Goal: Information Seeking & Learning: Check status

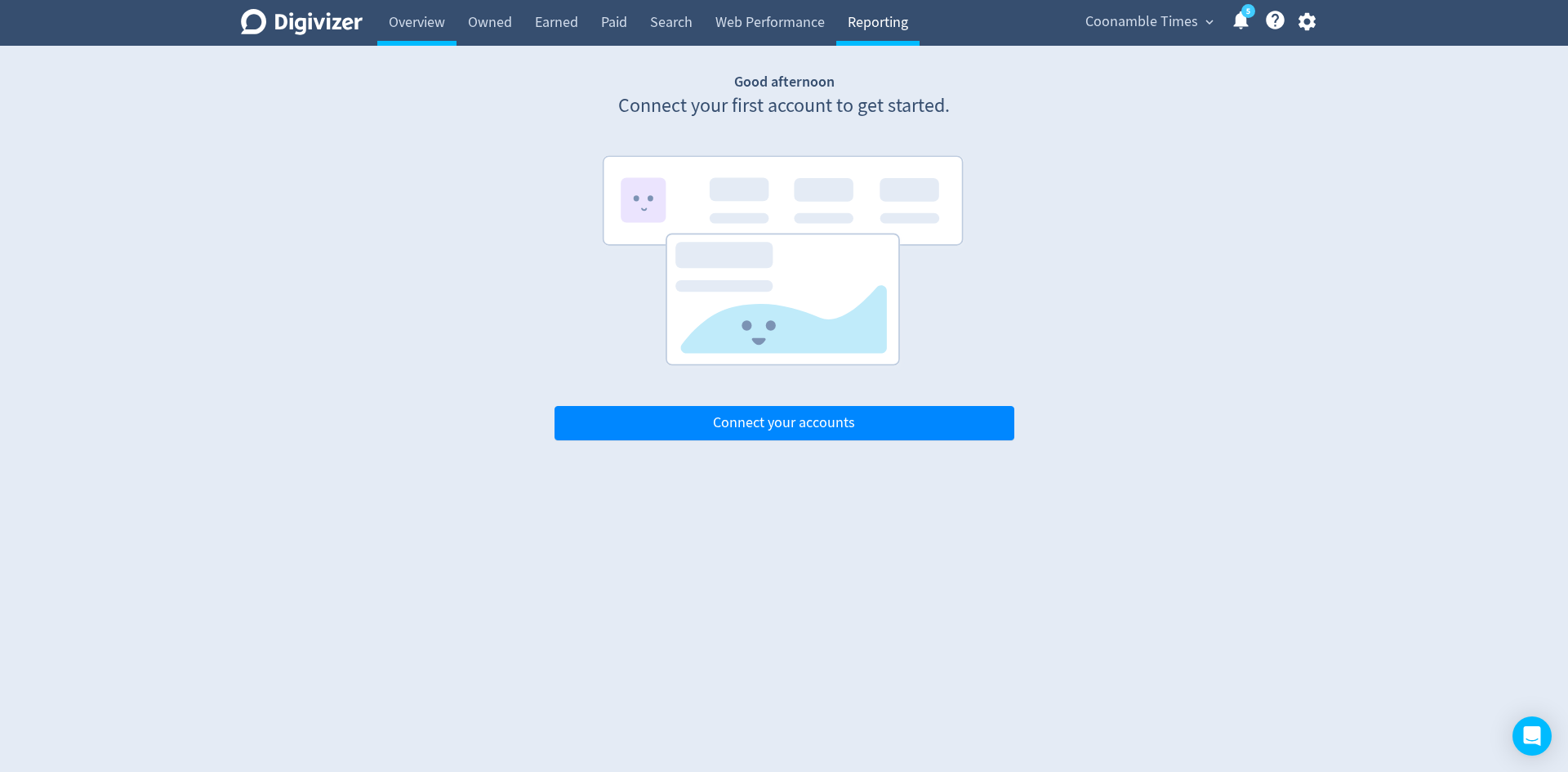
click at [898, 26] on link "Reporting" at bounding box center [877, 23] width 83 height 46
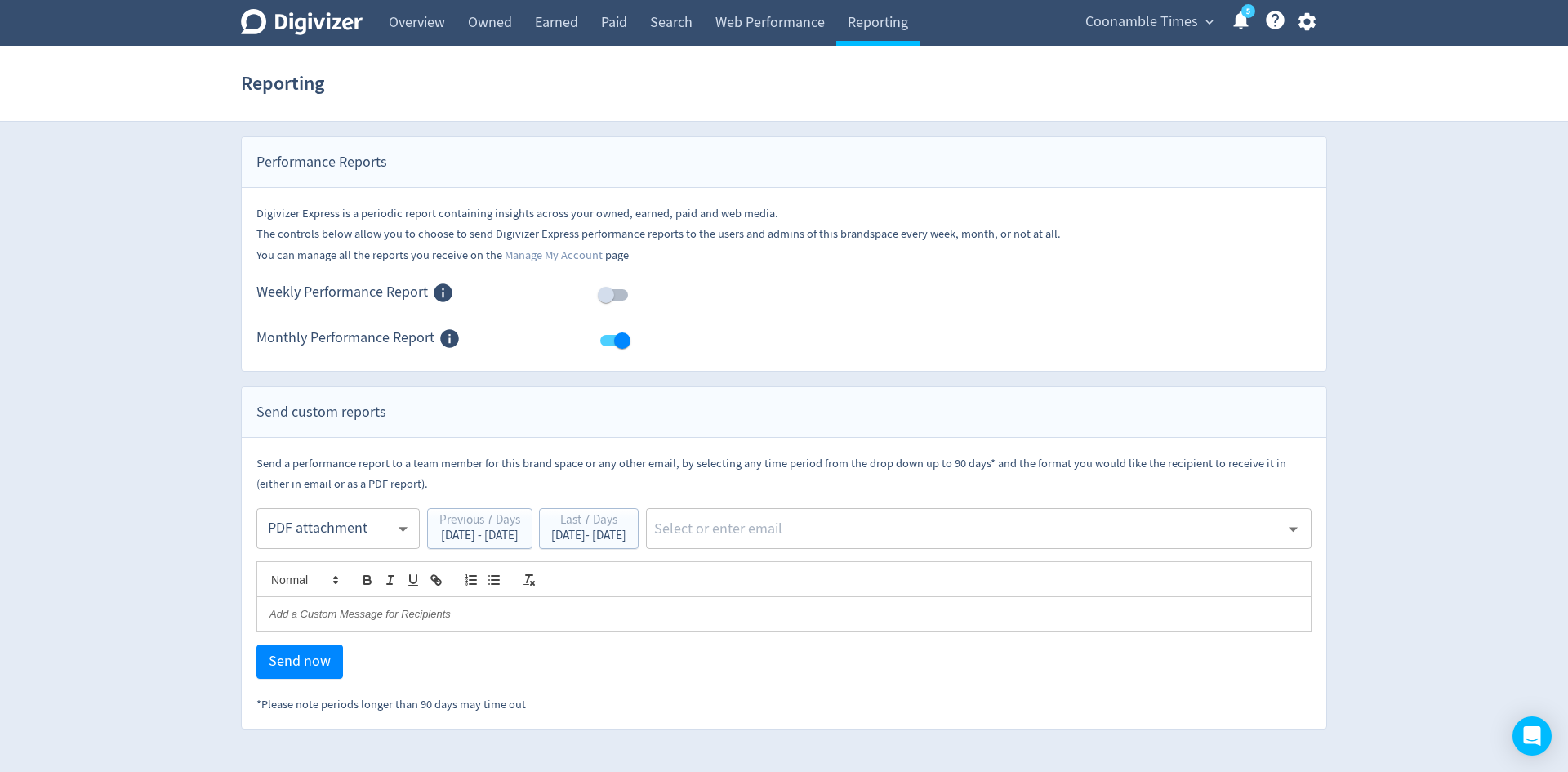
click at [1195, 28] on span "Coonamble Times" at bounding box center [1141, 22] width 113 height 27
click at [1116, 106] on link "Billing" at bounding box center [1147, 103] width 147 height 45
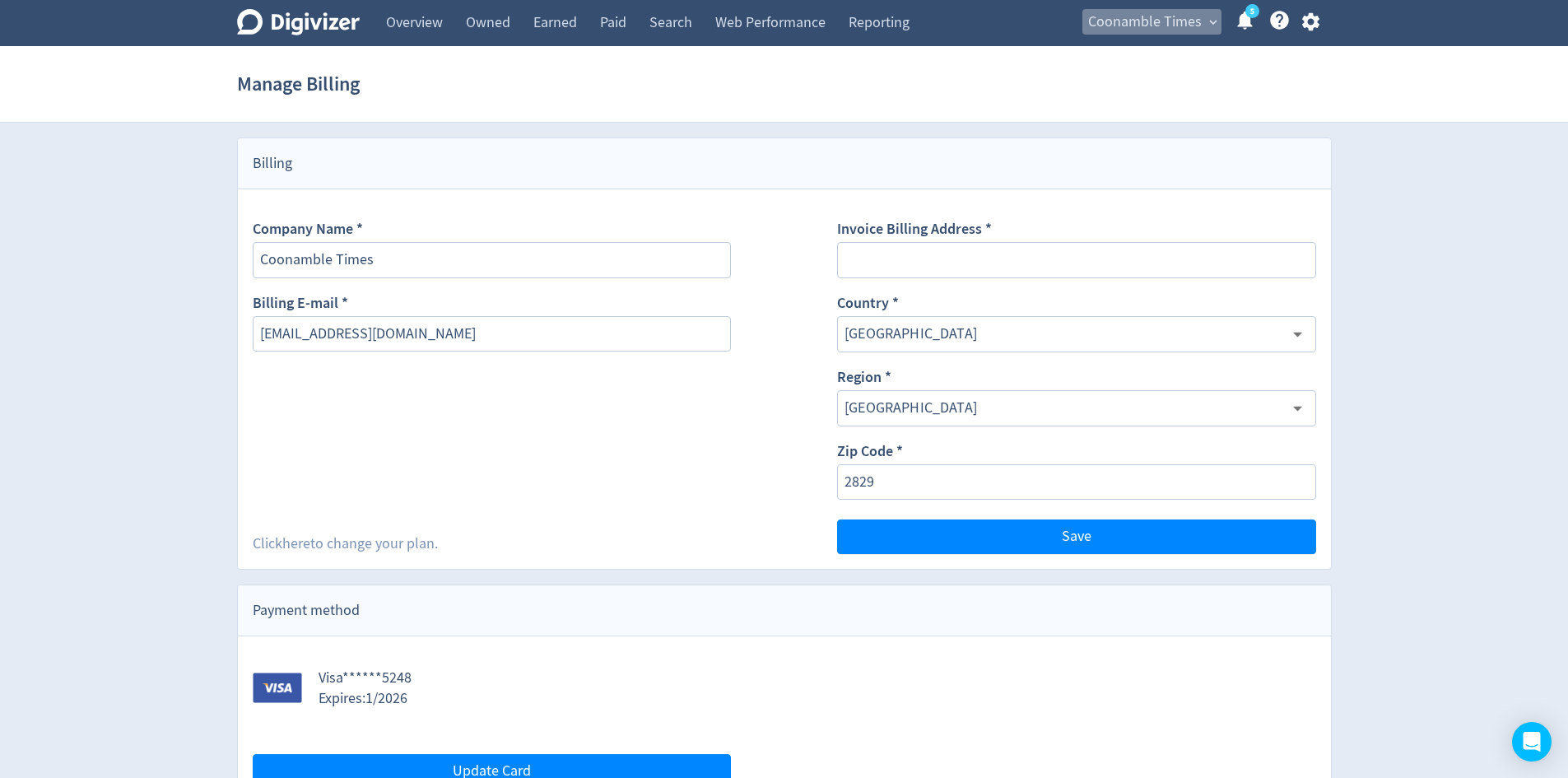
click at [1154, 29] on span "Coonamble Times" at bounding box center [1144, 22] width 114 height 27
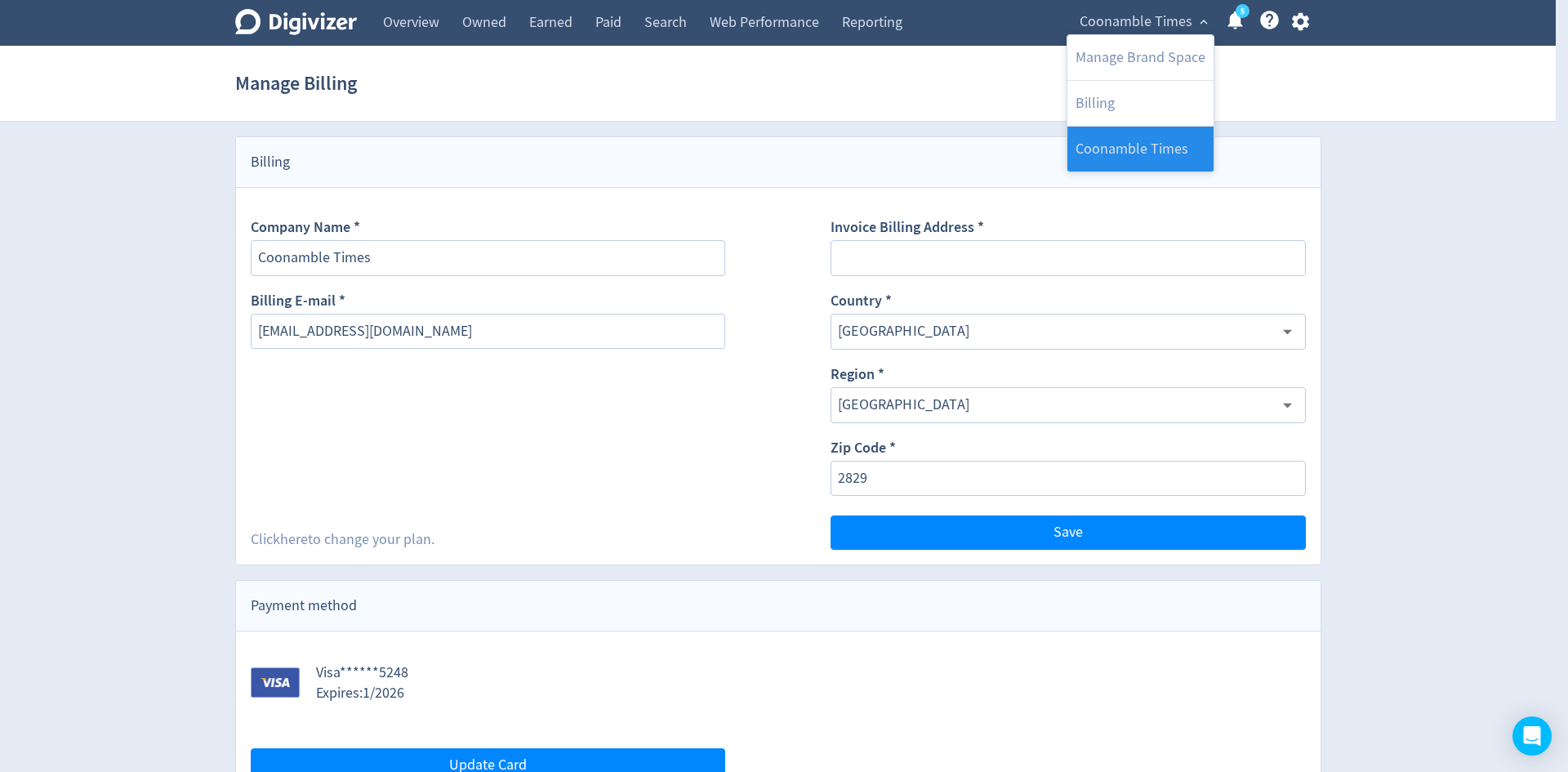
click at [1127, 144] on link "Coonamble Times" at bounding box center [1140, 148] width 147 height 45
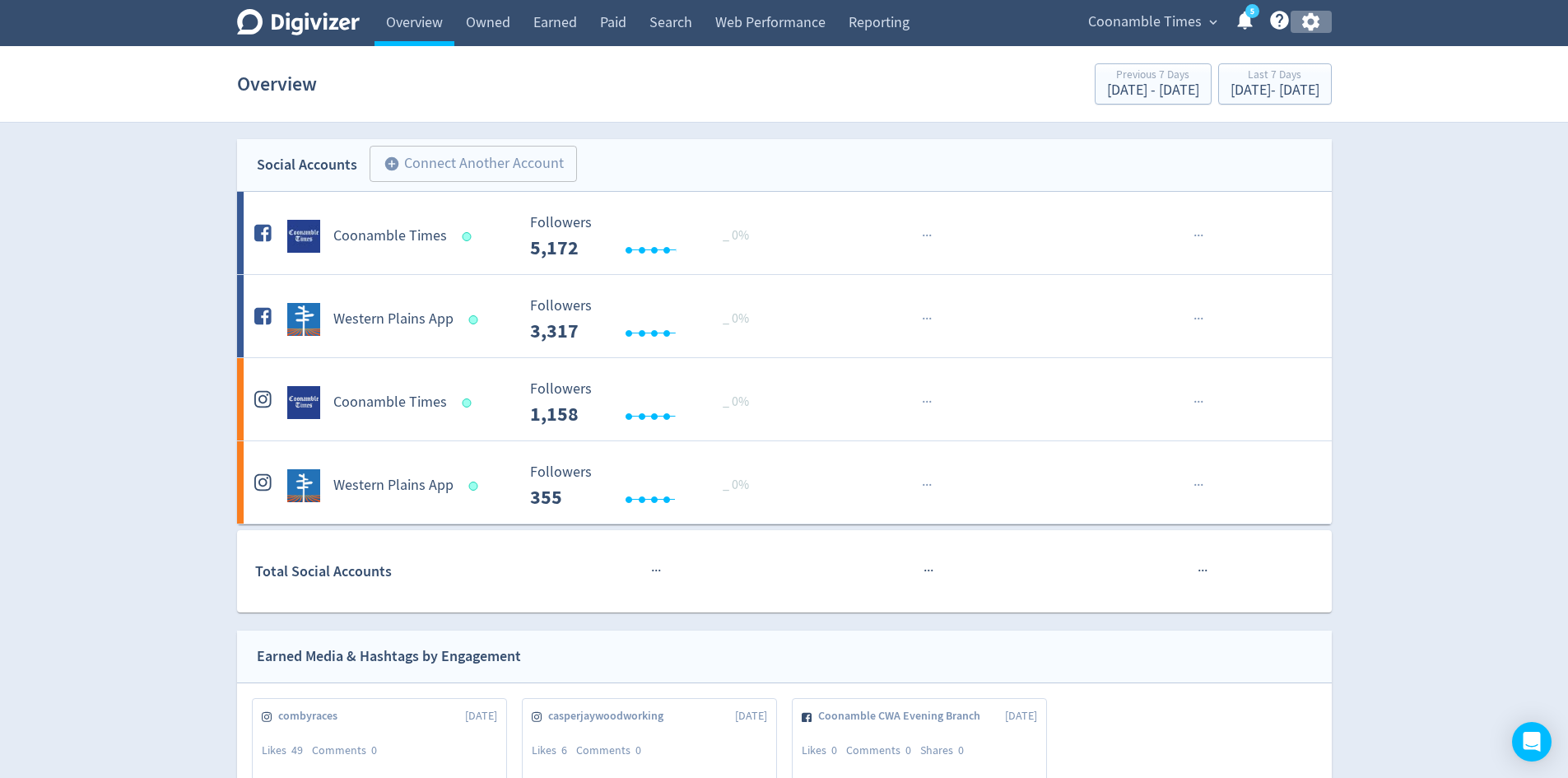
click at [1325, 25] on button "button" at bounding box center [1311, 22] width 42 height 22
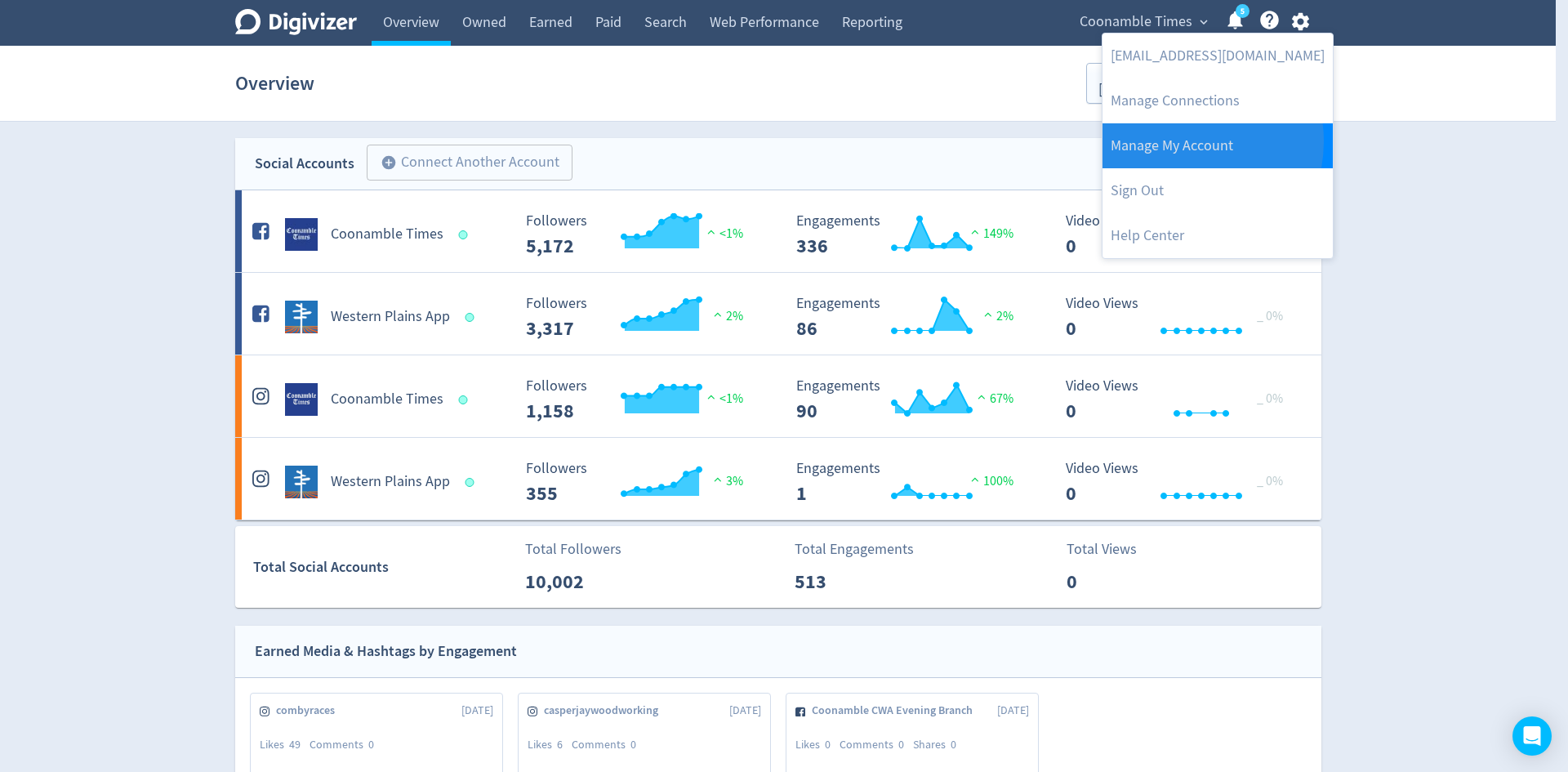
click at [1176, 141] on link "Manage My Account" at bounding box center [1217, 146] width 230 height 45
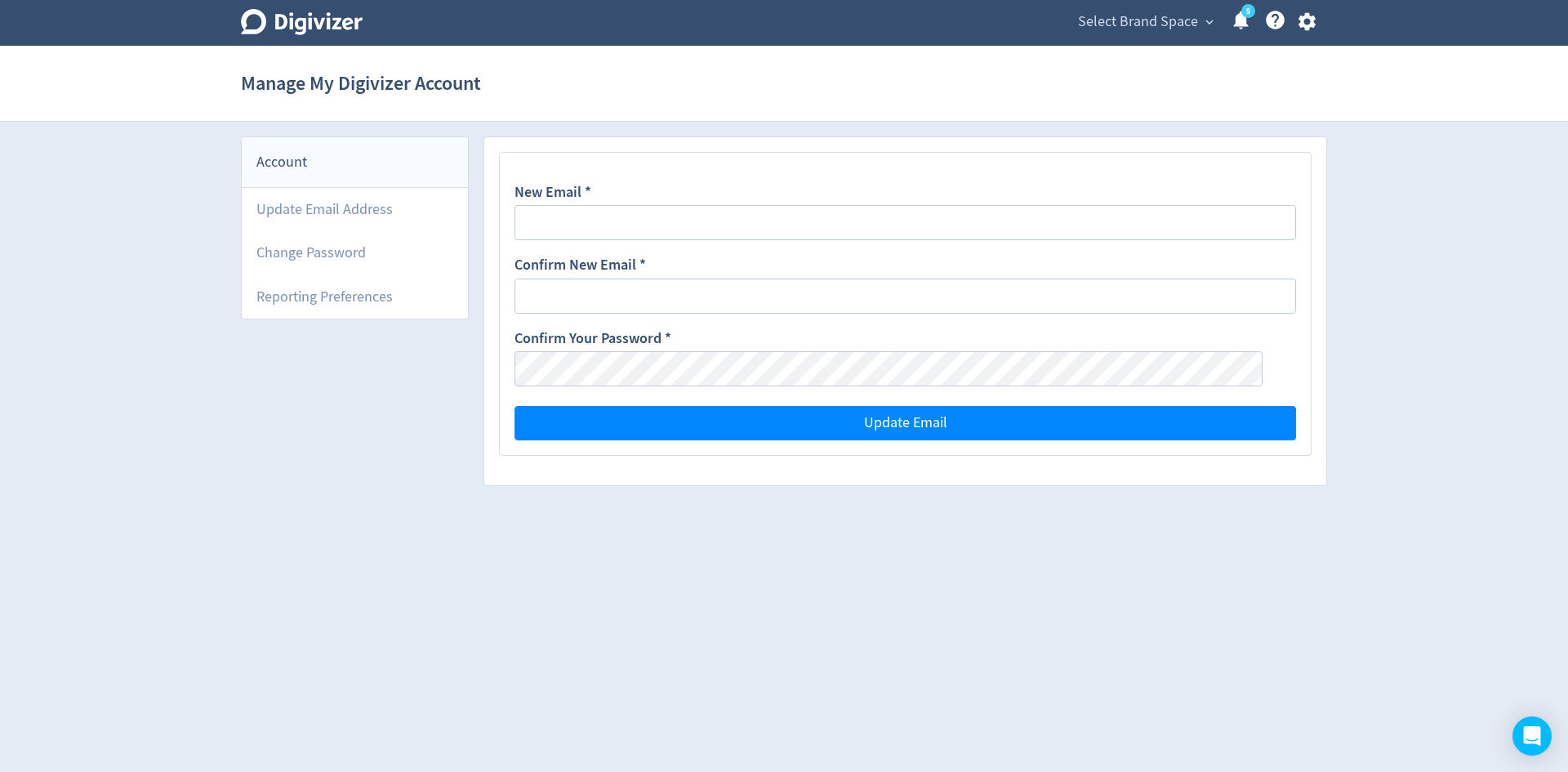
click at [1304, 21] on icon "button" at bounding box center [1307, 22] width 22 height 22
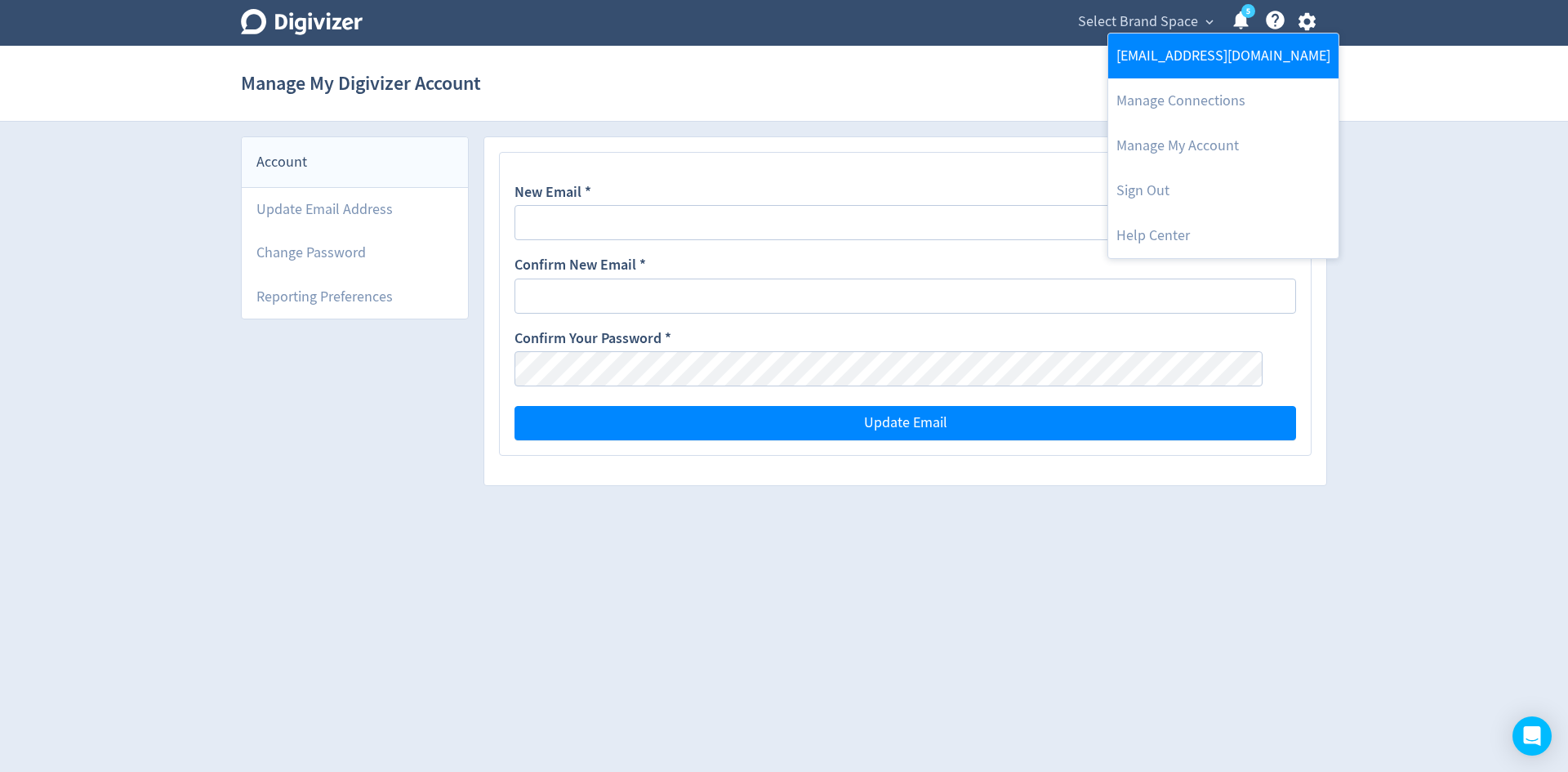
click at [1196, 50] on link "[EMAIL_ADDRESS][DOMAIN_NAME]" at bounding box center [1223, 56] width 230 height 45
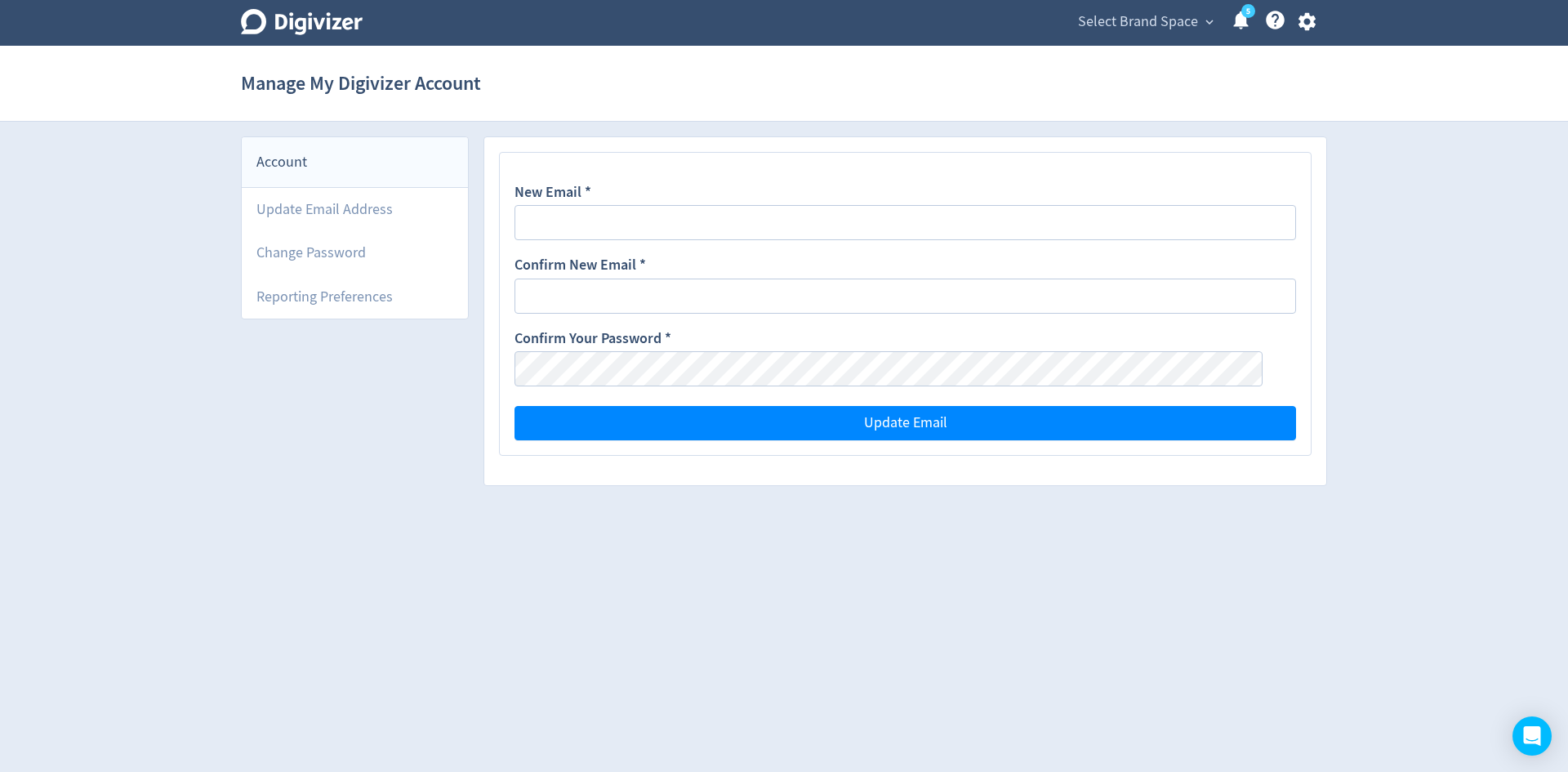
click at [1237, 28] on icon at bounding box center [1241, 20] width 22 height 22
click at [1147, 19] on span "Select Brand Space" at bounding box center [1138, 22] width 120 height 27
click at [1130, 58] on link "Coonamble Times" at bounding box center [1153, 58] width 129 height 45
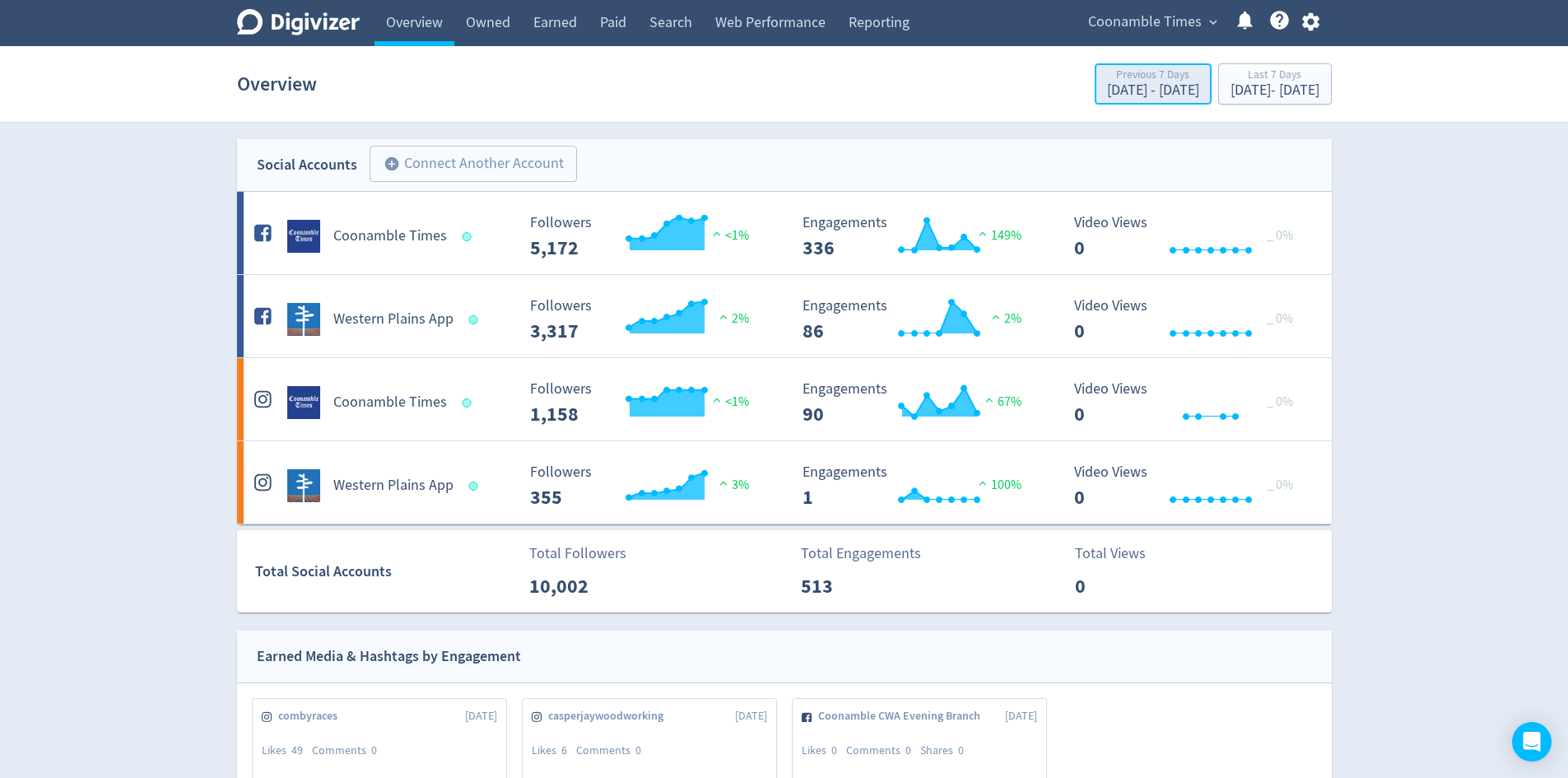
click at [1107, 69] on div "Previous 7 Days" at bounding box center [1153, 76] width 92 height 14
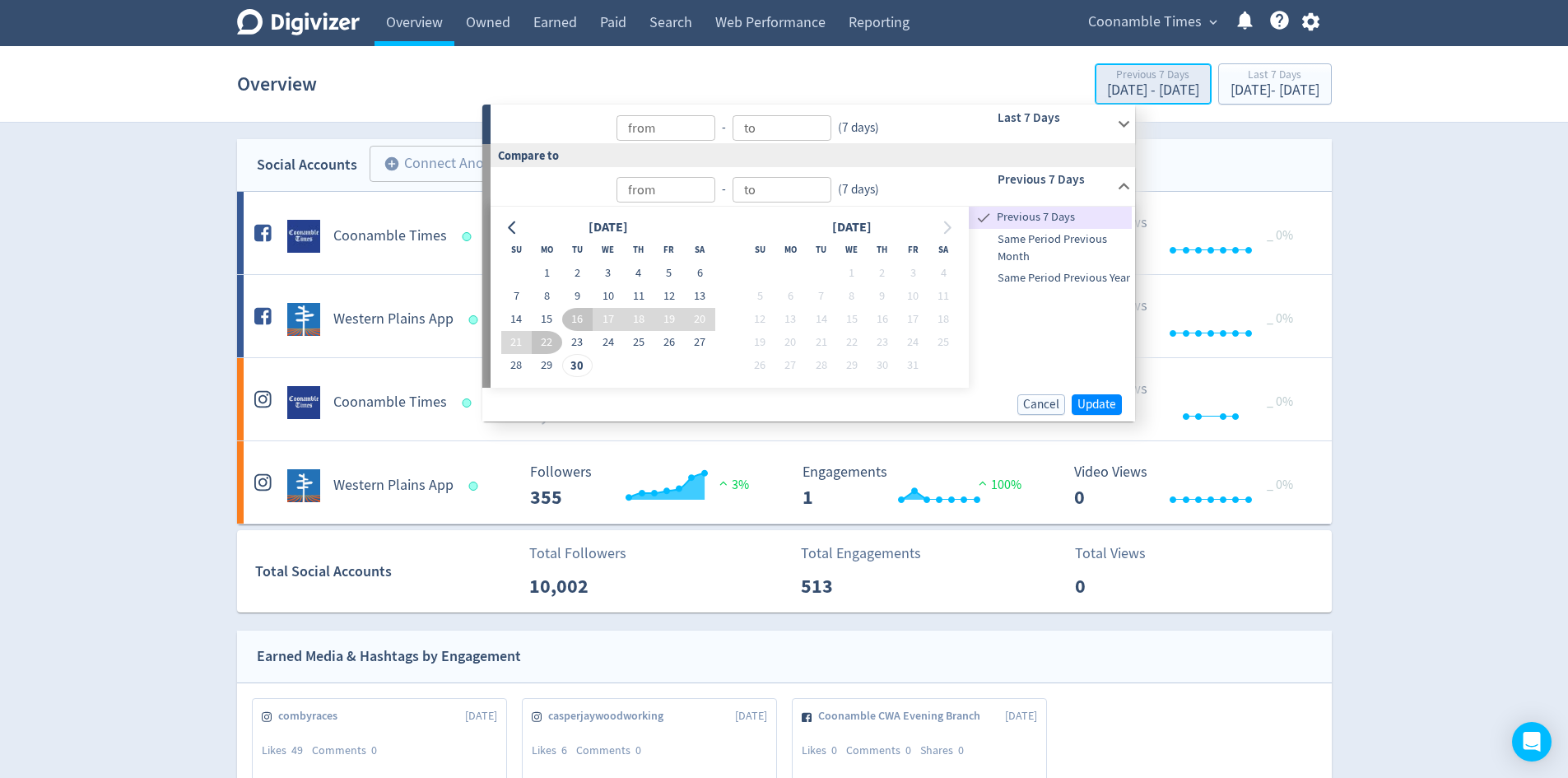
type input "Sep 30, 2025"
type input "Sep 23, 2025"
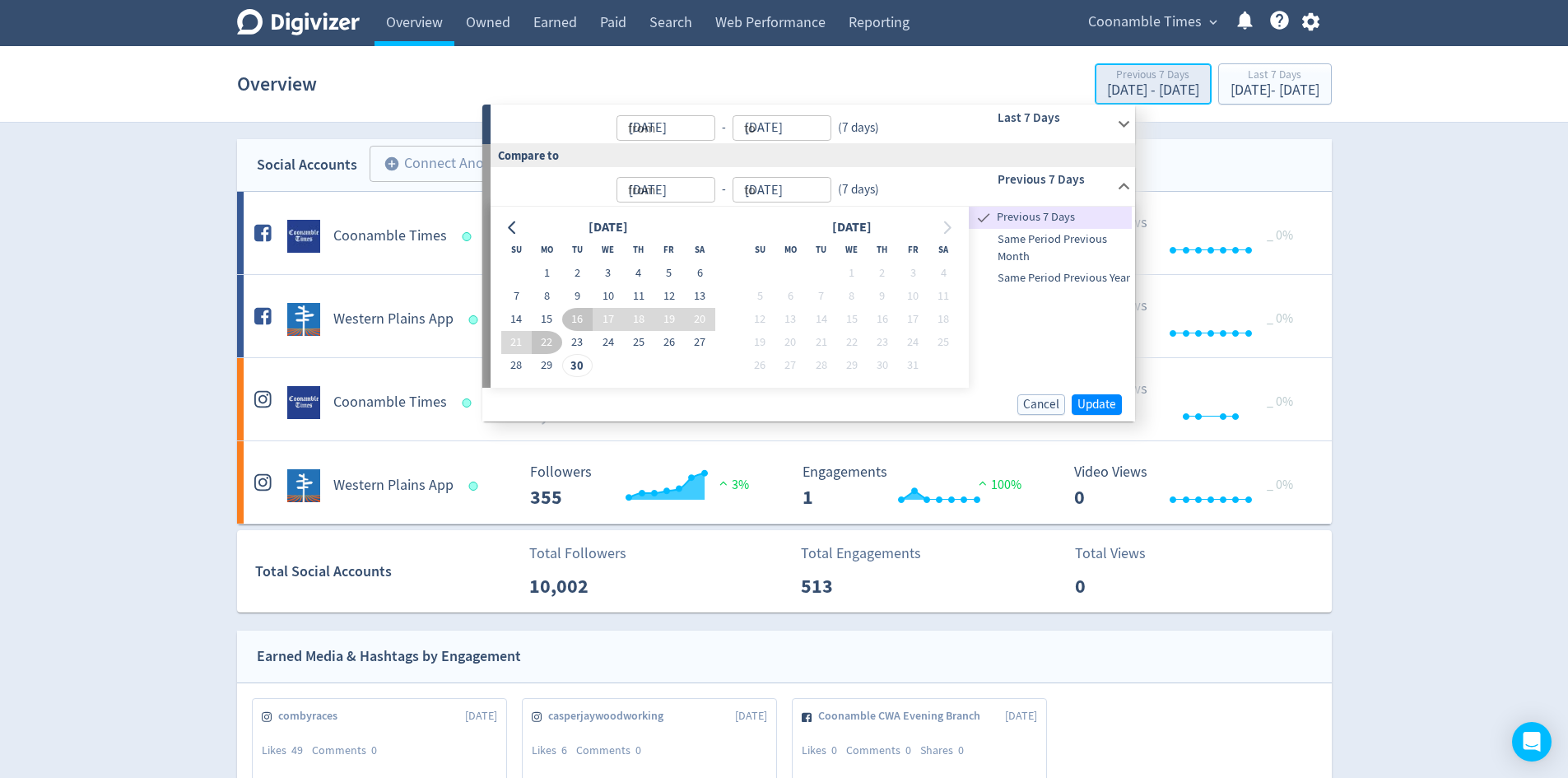
type input "[DATE]"
type input "Sep 16, 2025"
type input "Sep 22, 2025"
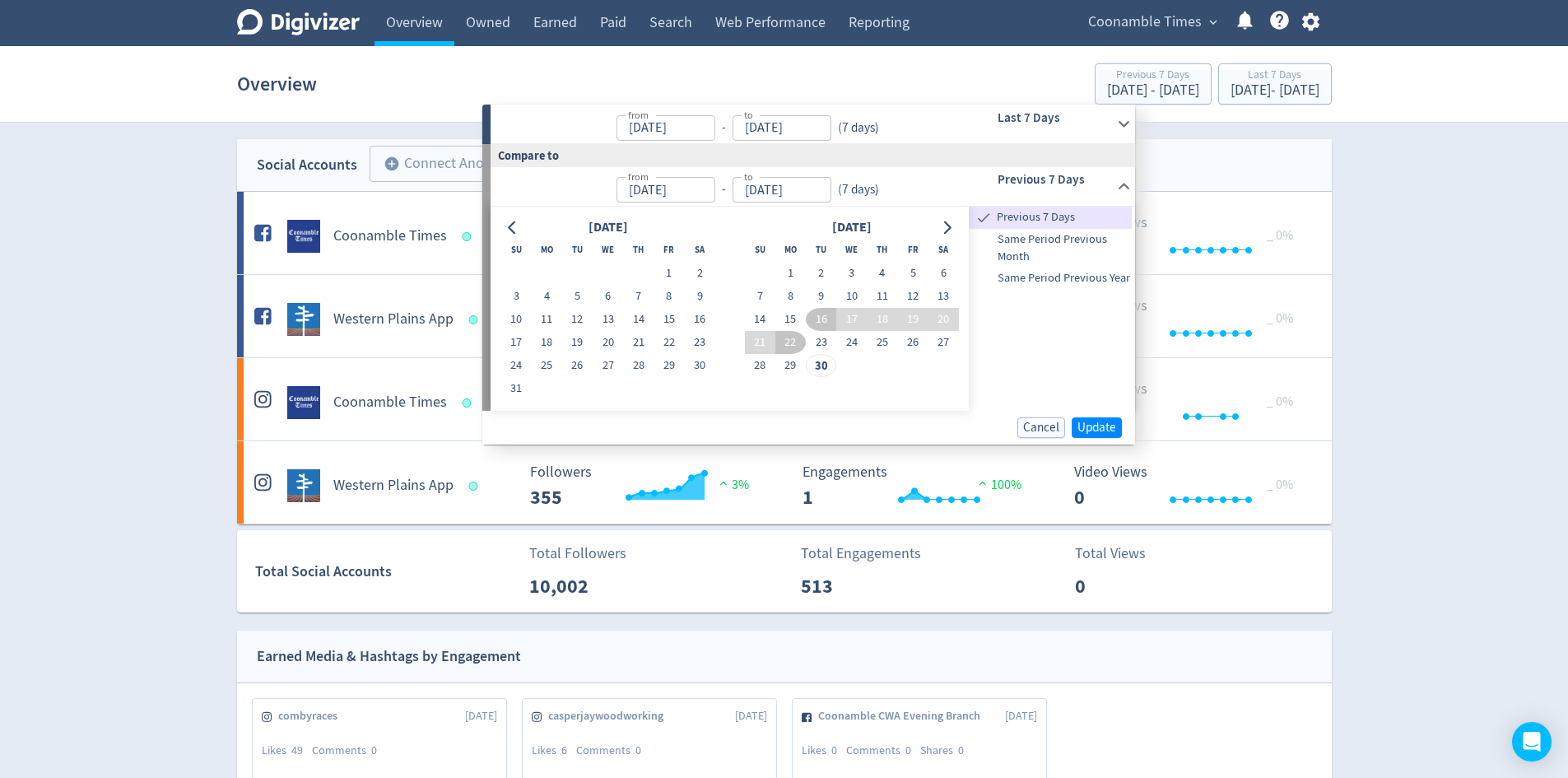
click at [1023, 131] on div "Last 7 Days" at bounding box center [1031, 124] width 163 height 39
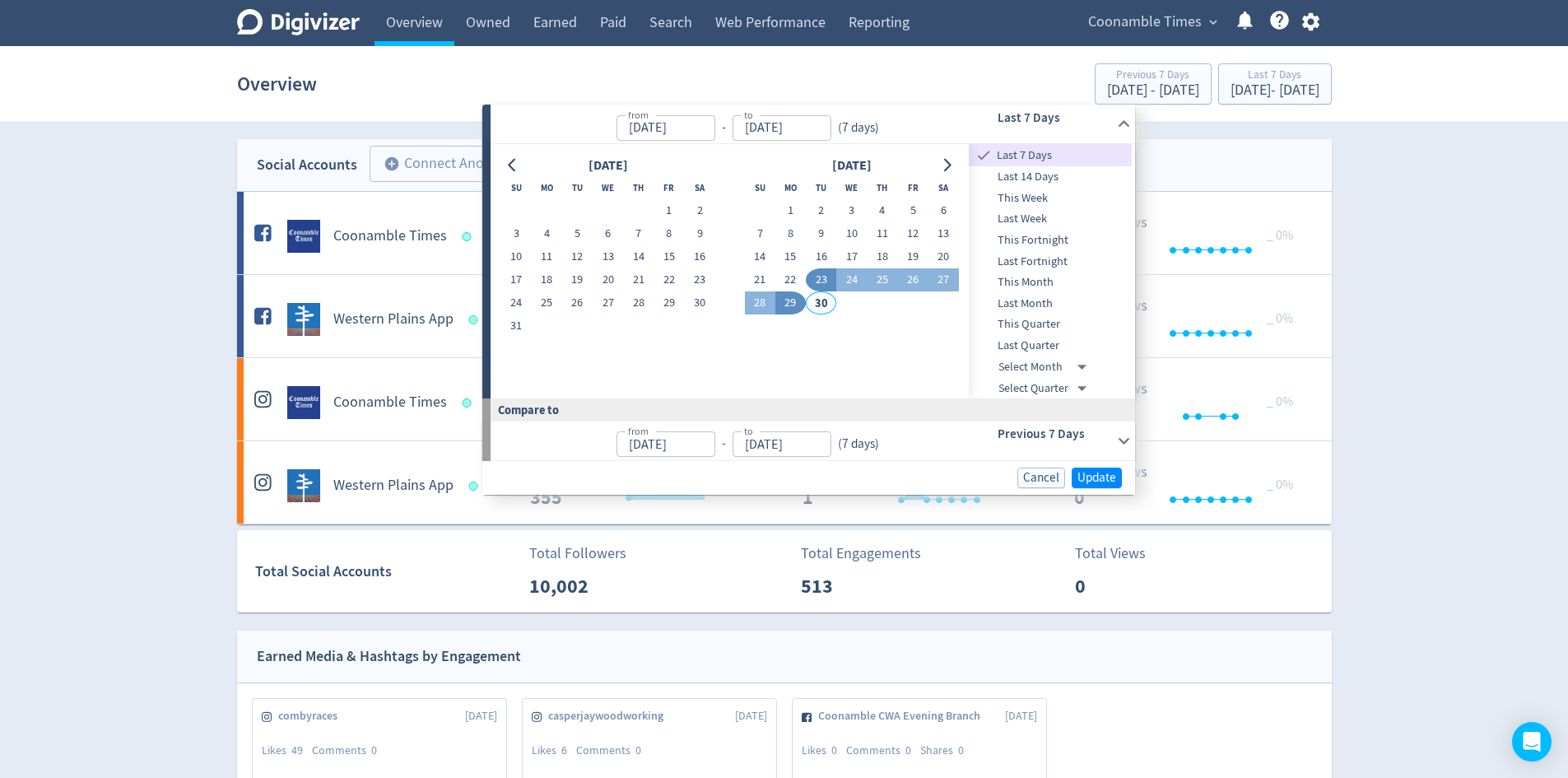
click at [1023, 131] on div "Last 7 Days" at bounding box center [1031, 124] width 163 height 39
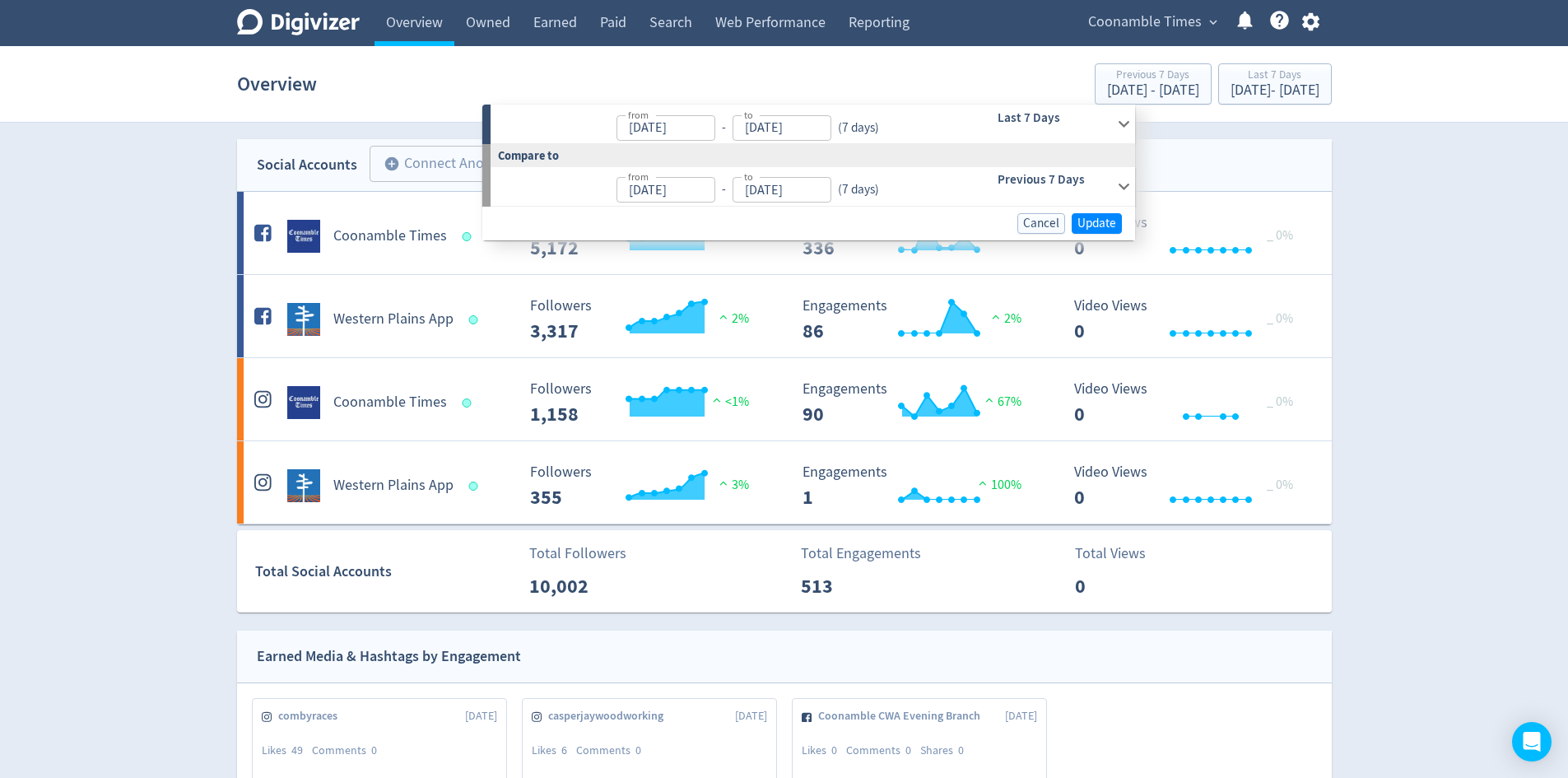
click at [1052, 186] on h6 "Previous 7 Days" at bounding box center [1054, 179] width 113 height 19
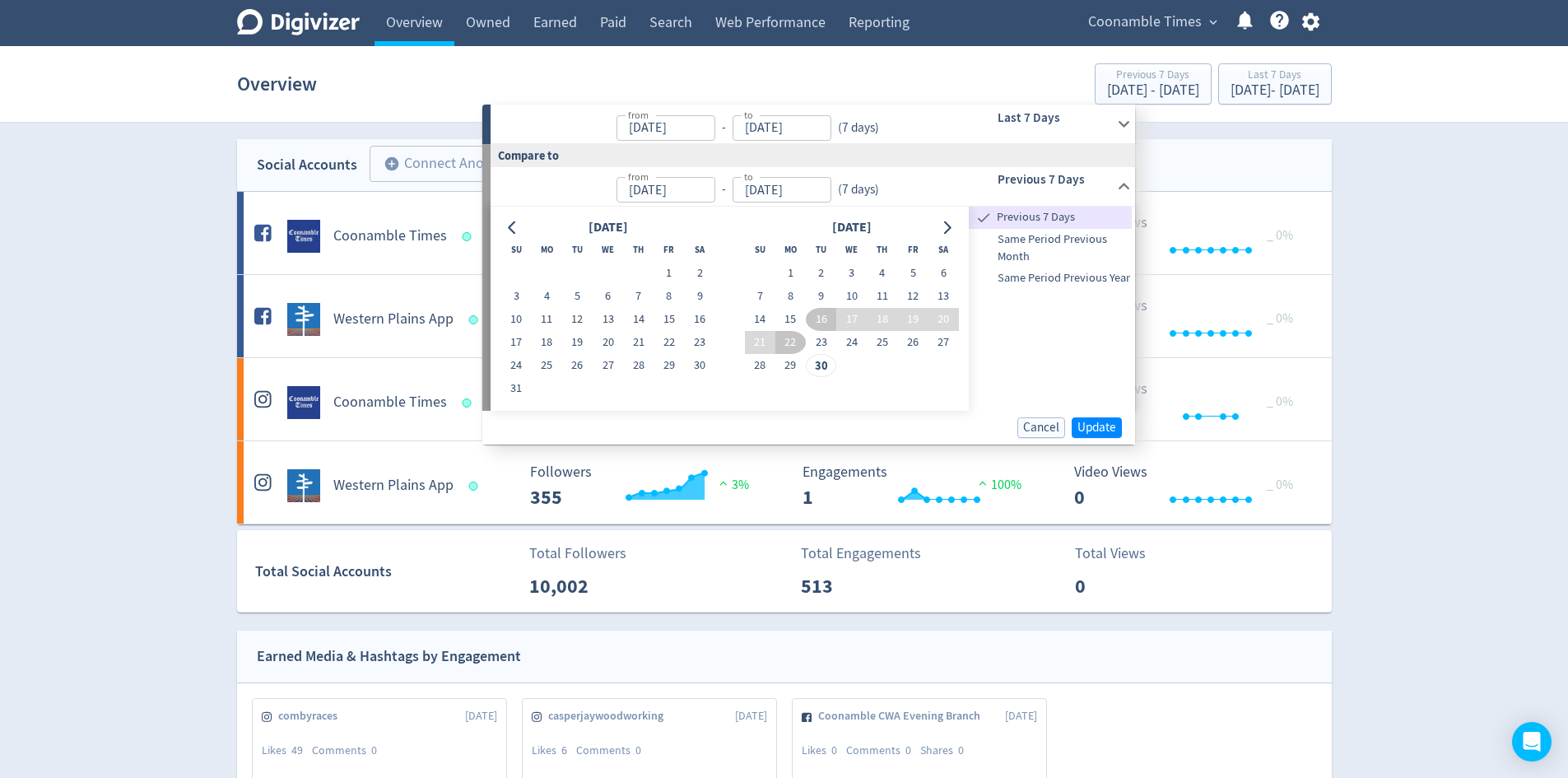
click at [1088, 186] on h6 "Previous 7 Days" at bounding box center [1054, 179] width 113 height 19
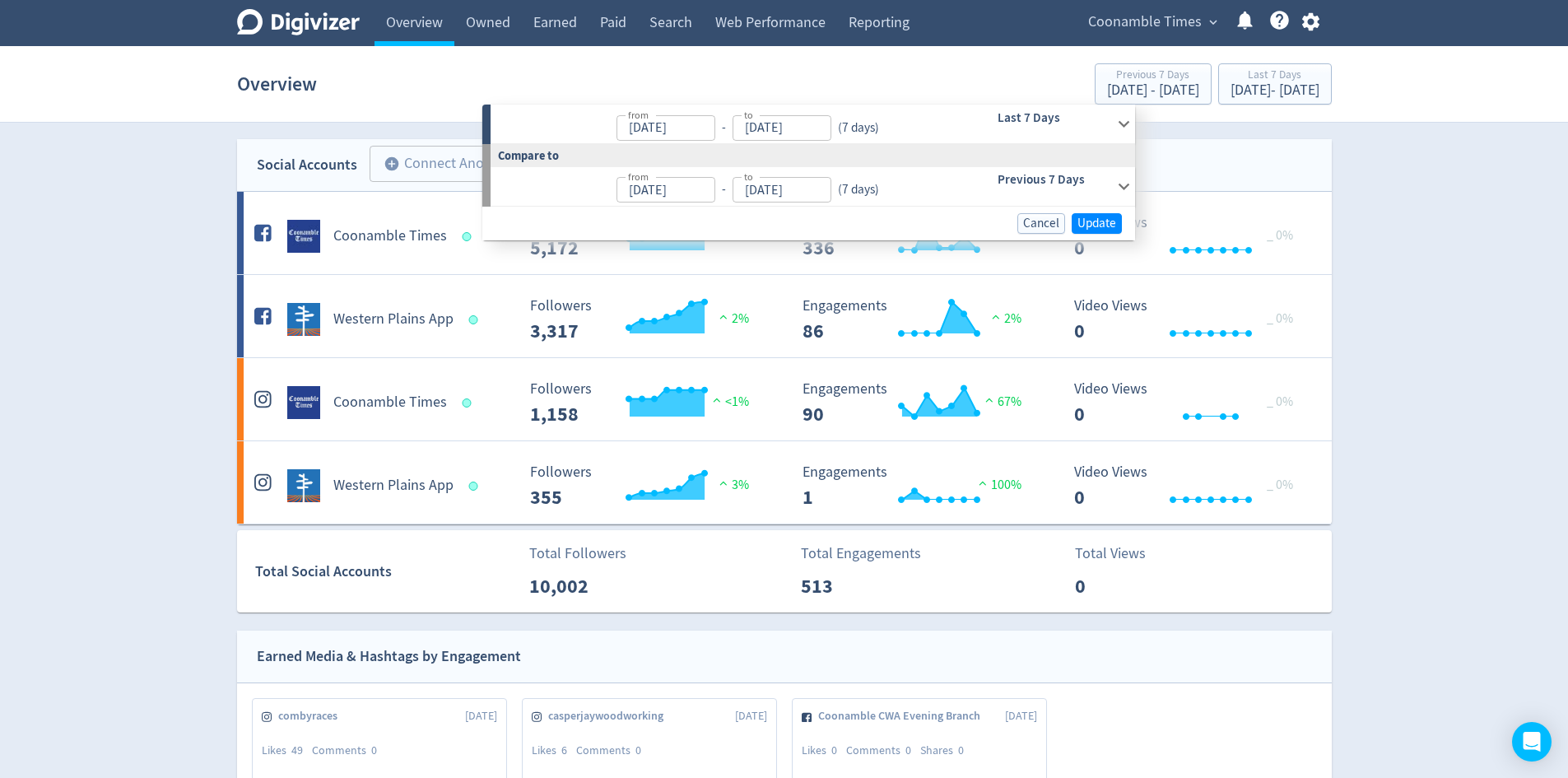
click at [1071, 132] on div "Last 7 Days" at bounding box center [1031, 124] width 163 height 39
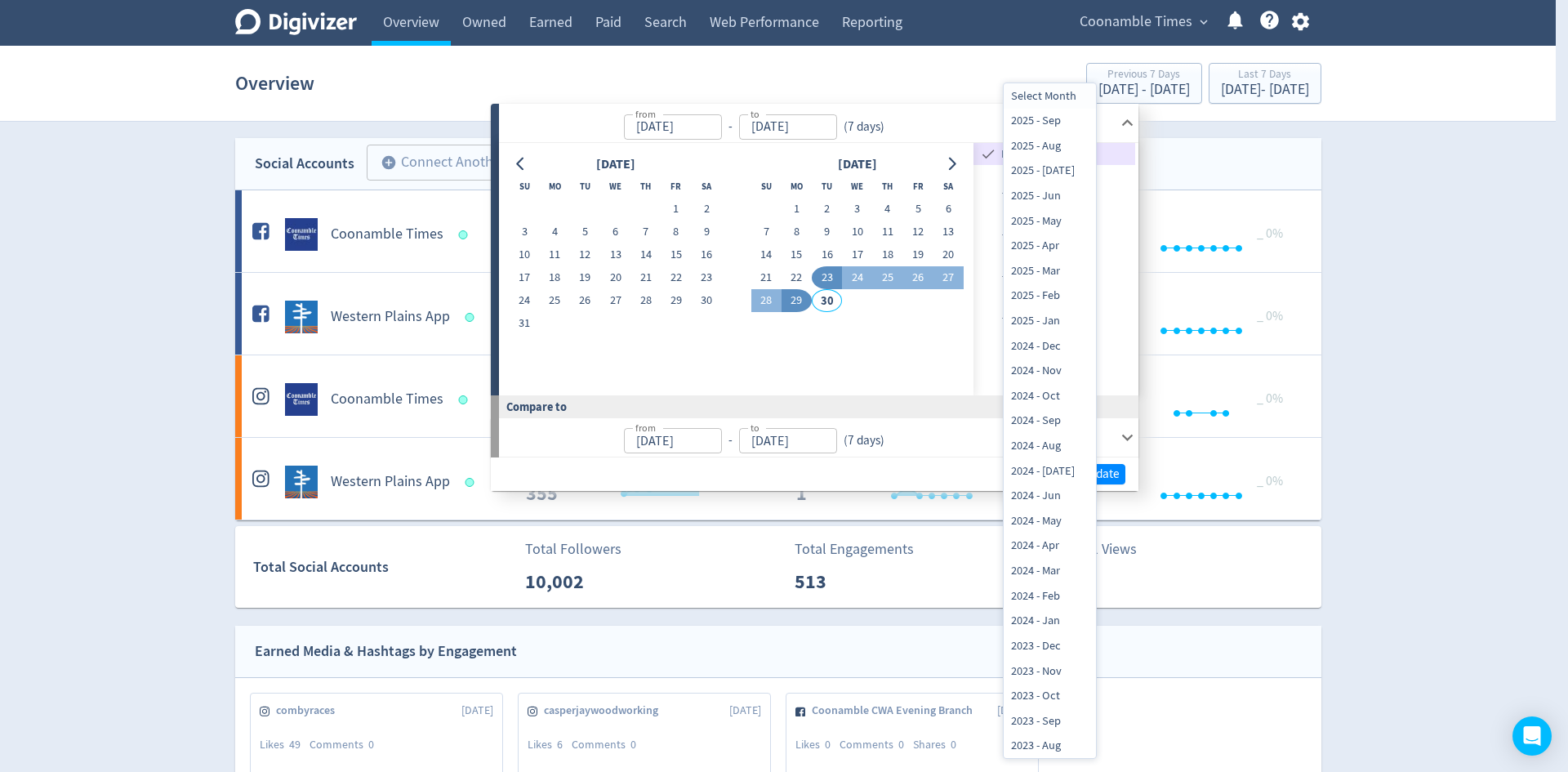
click at [1127, 115] on div at bounding box center [784, 386] width 1568 height 772
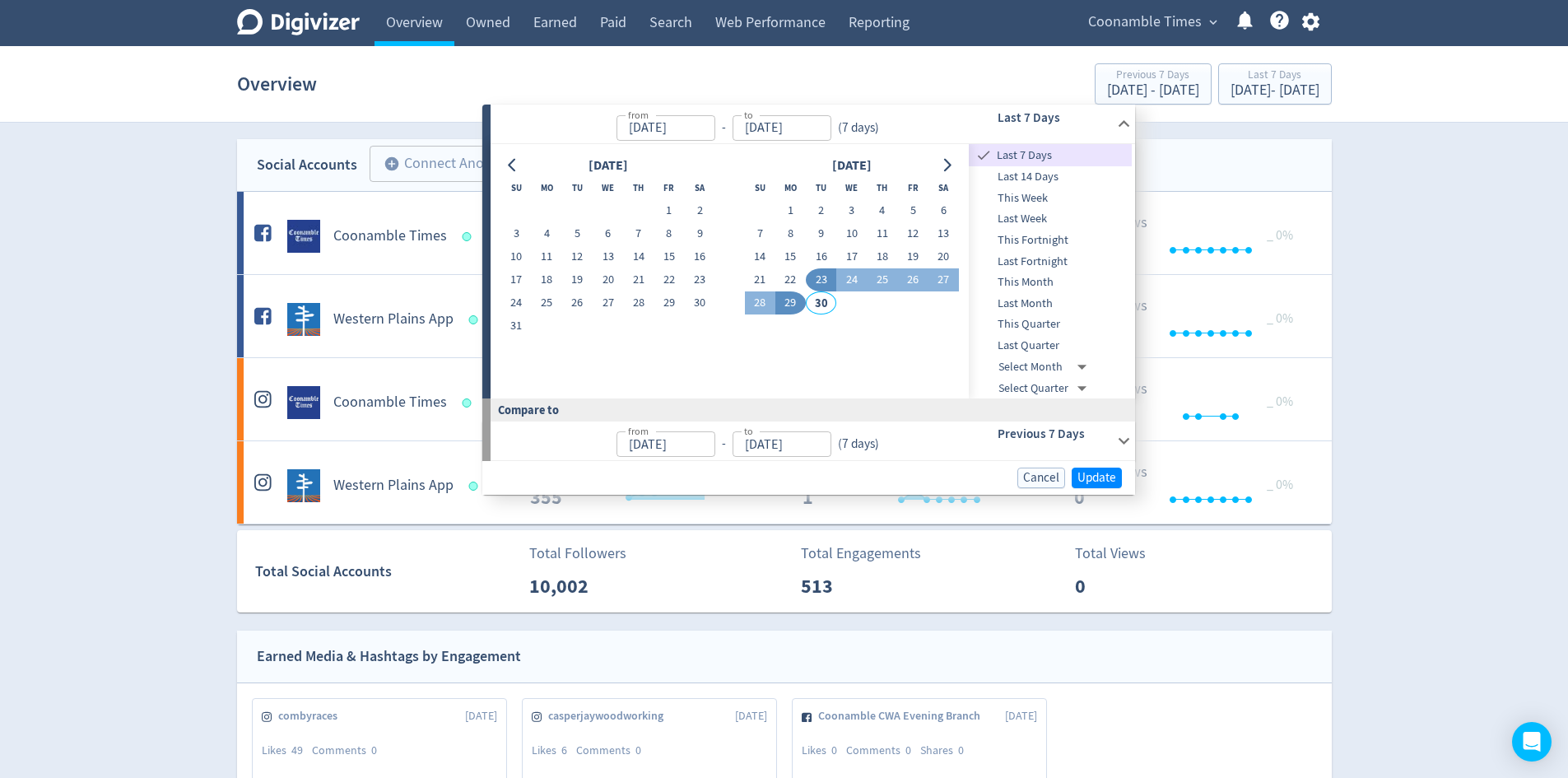
click at [709, 127] on input "23/09/2025" at bounding box center [665, 128] width 99 height 26
type input "Sep 23, 2025"
click at [805, 127] on input "29/09/2025" at bounding box center [782, 128] width 99 height 26
type input "29/09/2025"
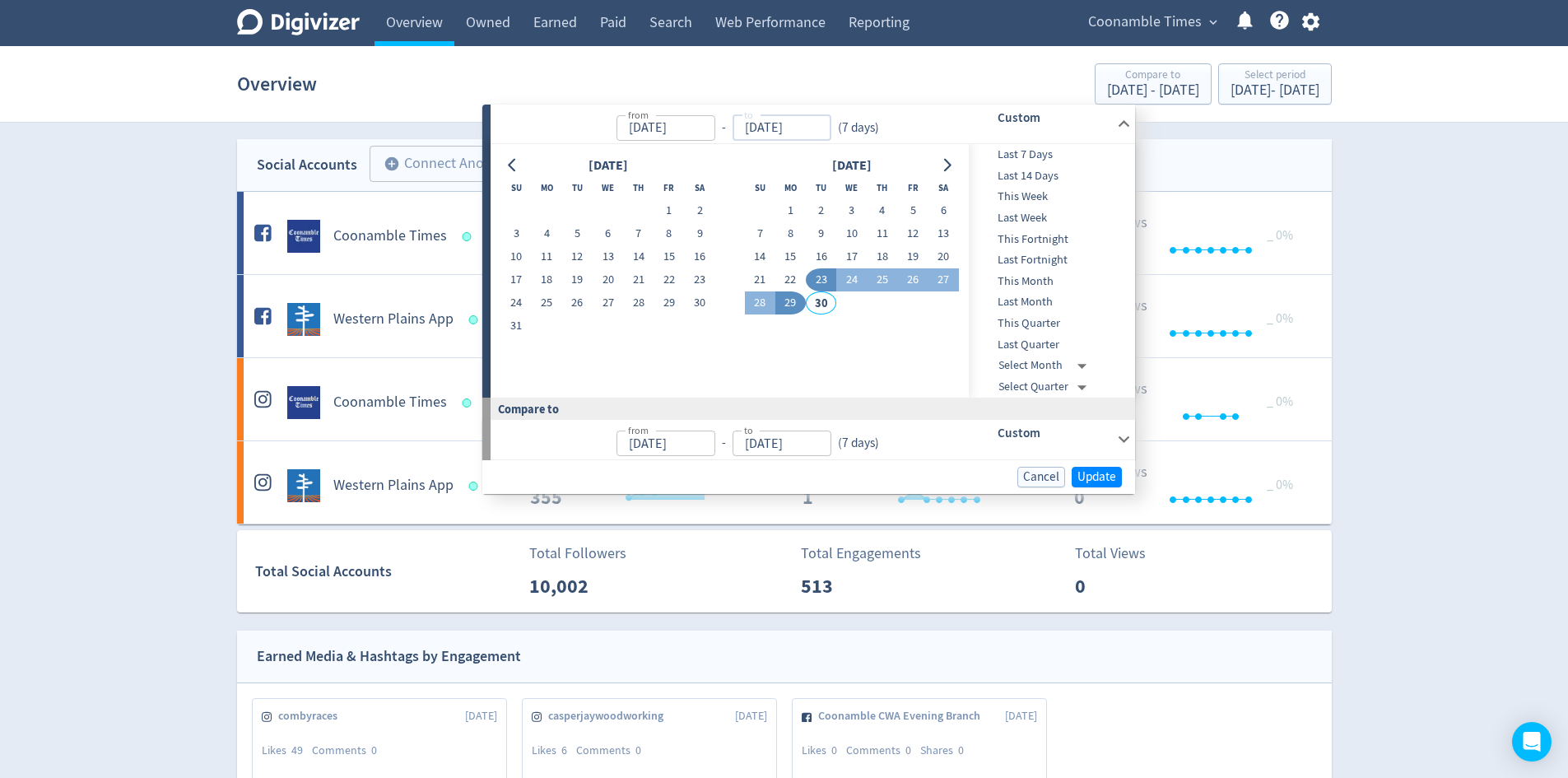
type input "23/09/2025"
type input "[DATE]"
click at [699, 124] on input "23/09/2025" at bounding box center [665, 128] width 99 height 26
click at [653, 136] on input "23/09/2024" at bounding box center [665, 128] width 99 height 26
click at [657, 130] on input "23/09/2024" at bounding box center [665, 128] width 99 height 26
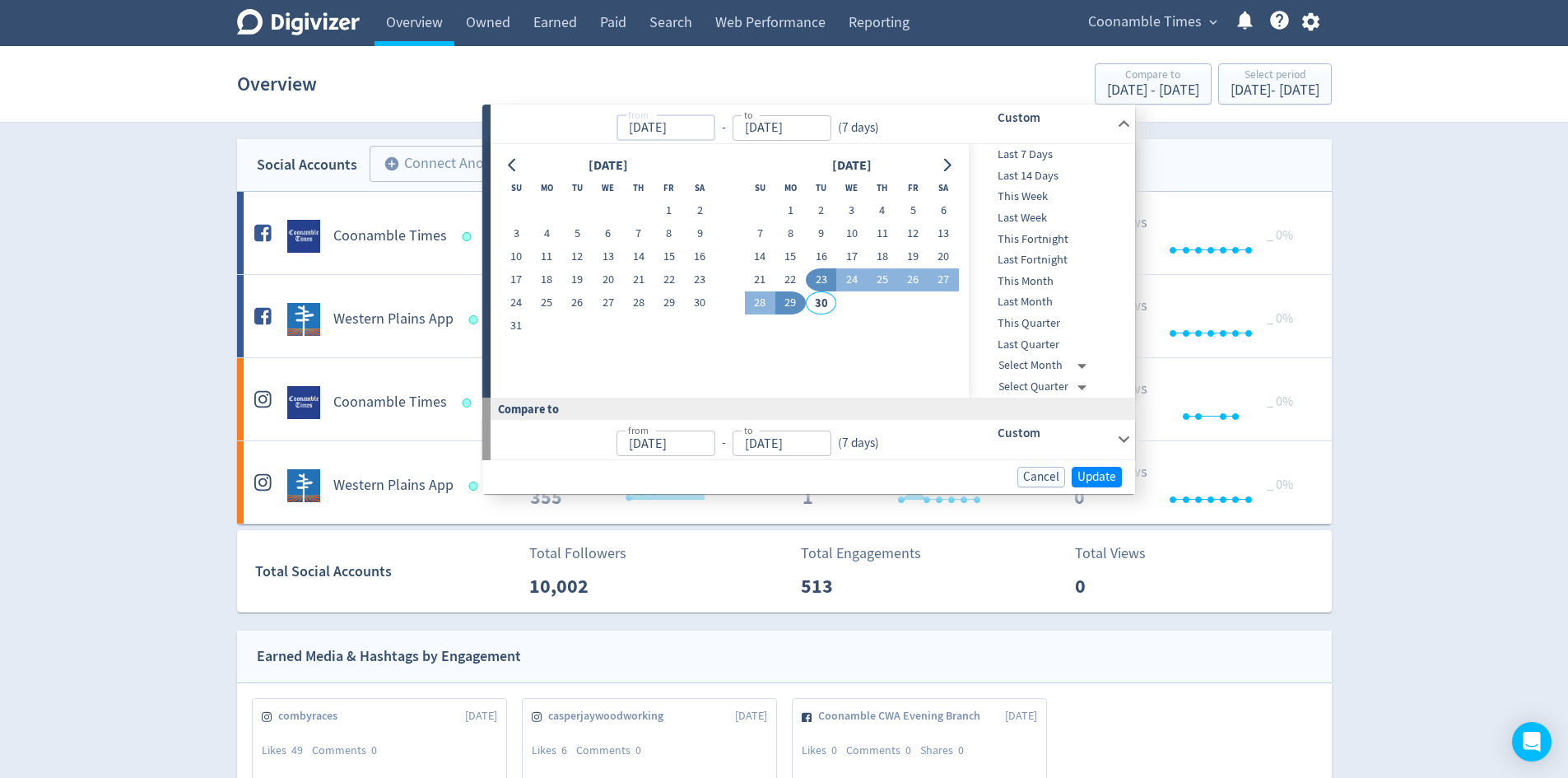
click at [642, 126] on input "23/09/2024" at bounding box center [665, 128] width 99 height 26
type input "[DATE]"
click at [877, 131] on div "( 7 days )" at bounding box center [858, 127] width 54 height 19
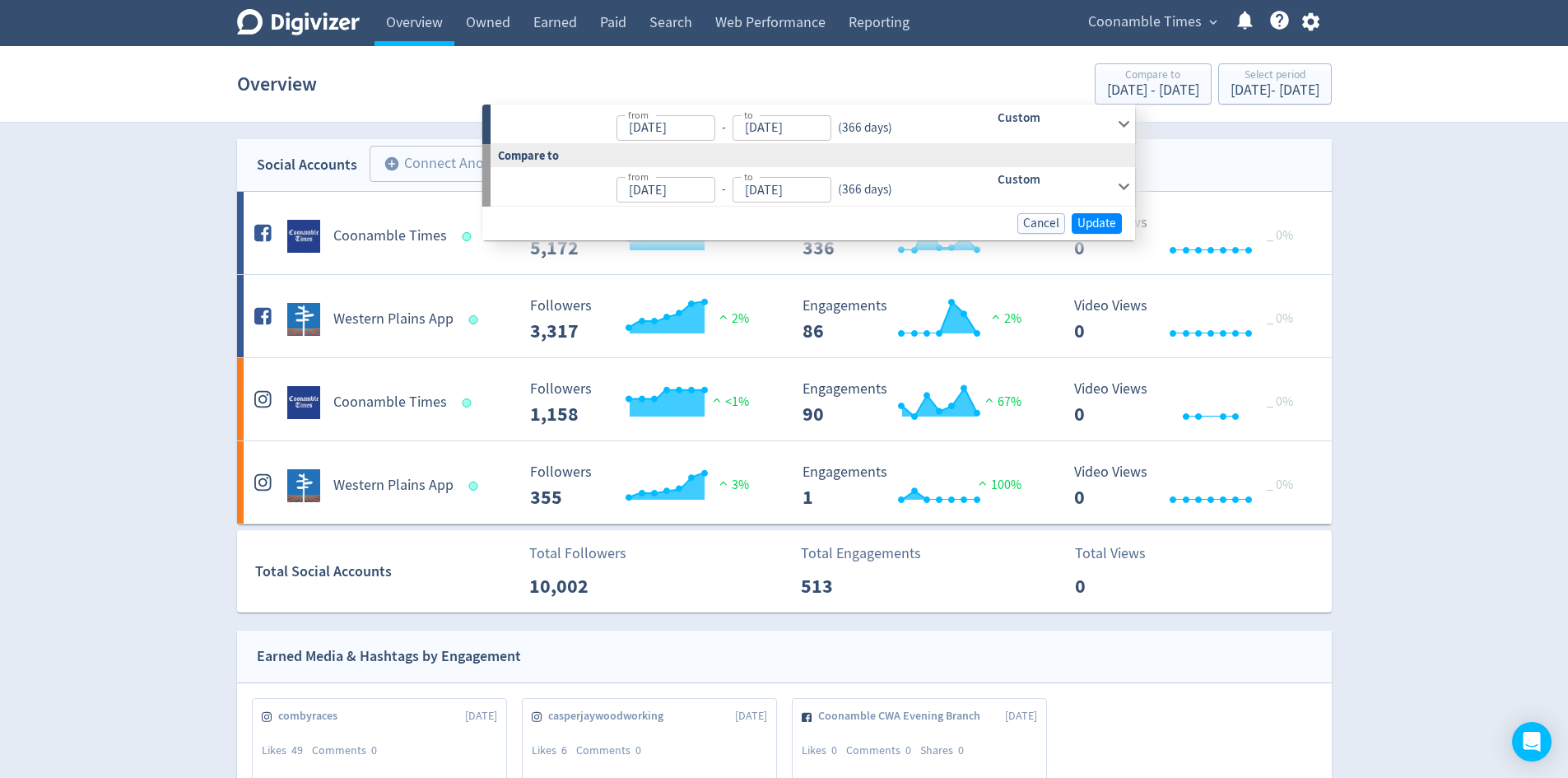
click at [1121, 186] on icon at bounding box center [1124, 186] width 11 height 6
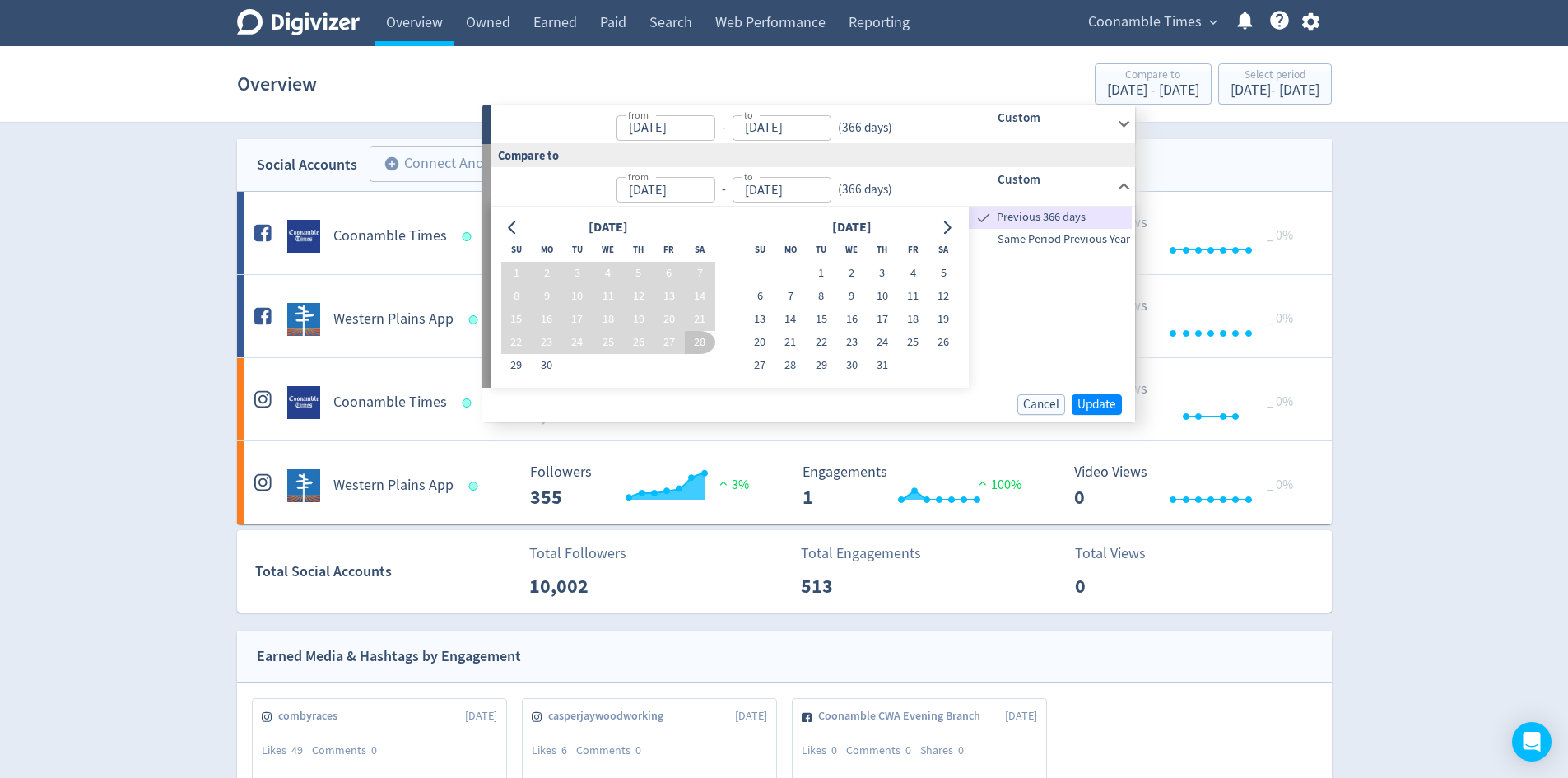
click at [1121, 186] on icon at bounding box center [1124, 186] width 11 height 6
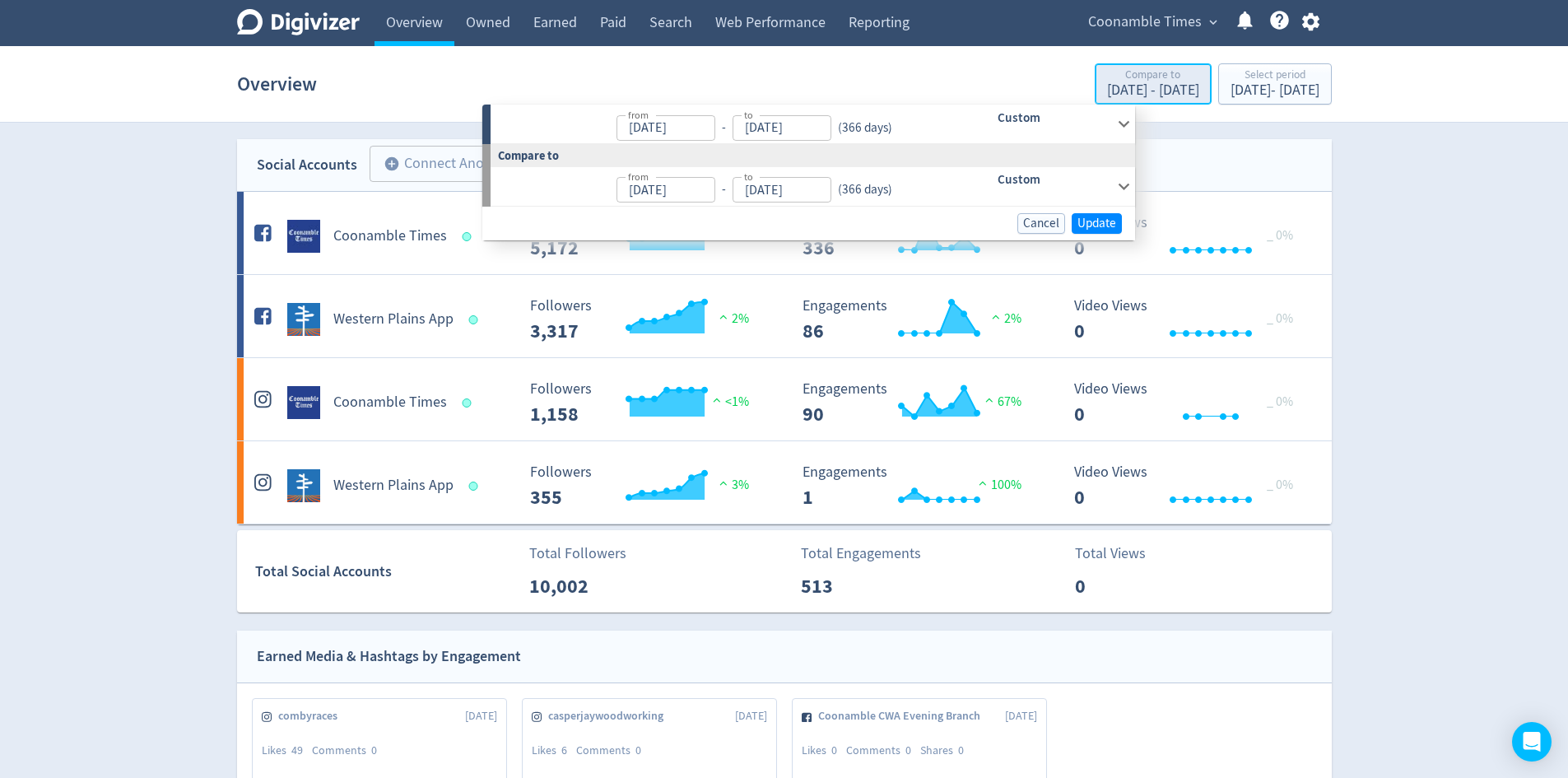
click at [1107, 78] on div "Compare to" at bounding box center [1153, 76] width 92 height 14
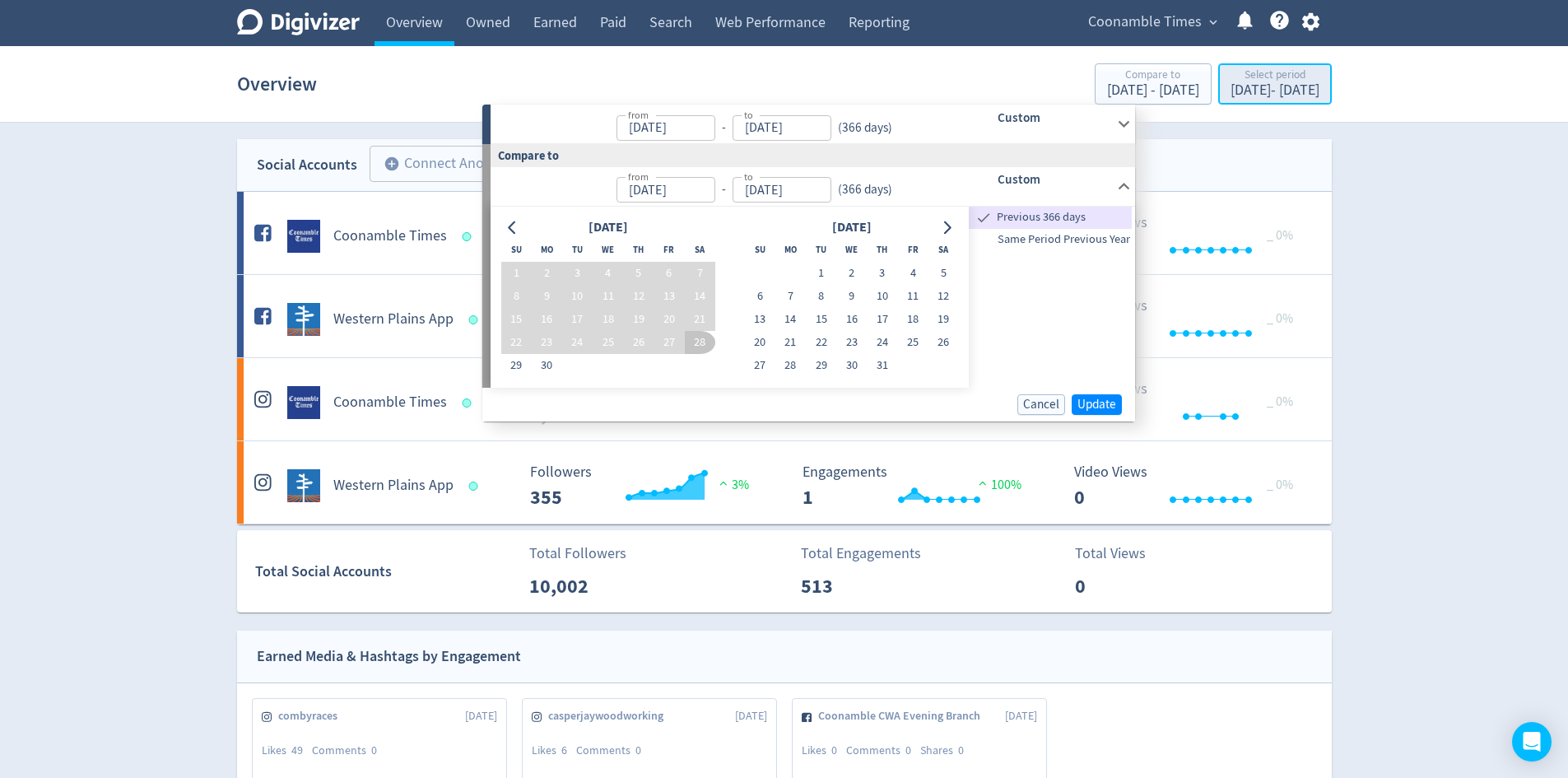
click at [1255, 78] on div "Select period" at bounding box center [1275, 76] width 89 height 14
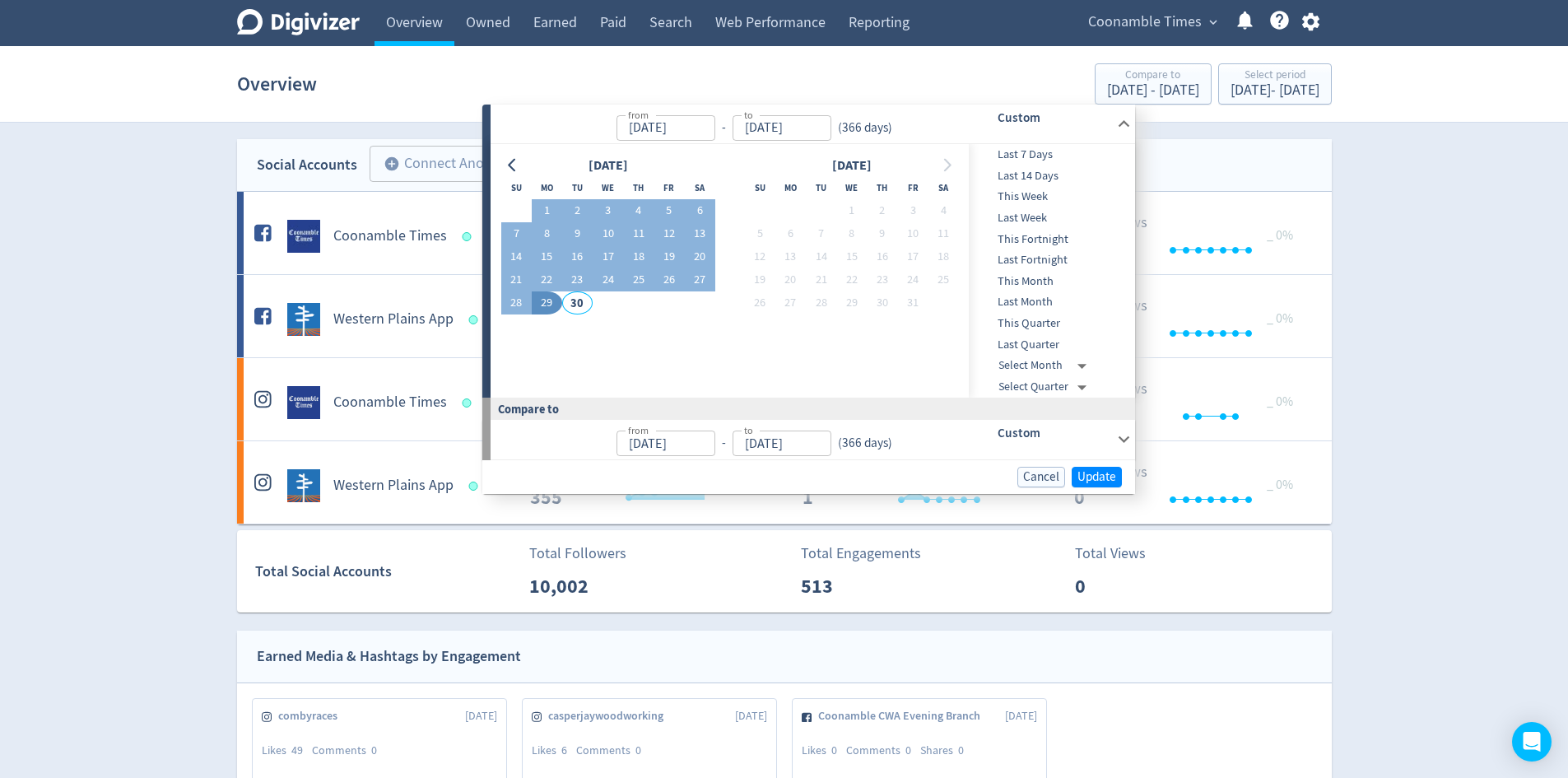
click at [1119, 114] on icon at bounding box center [1124, 124] width 22 height 22
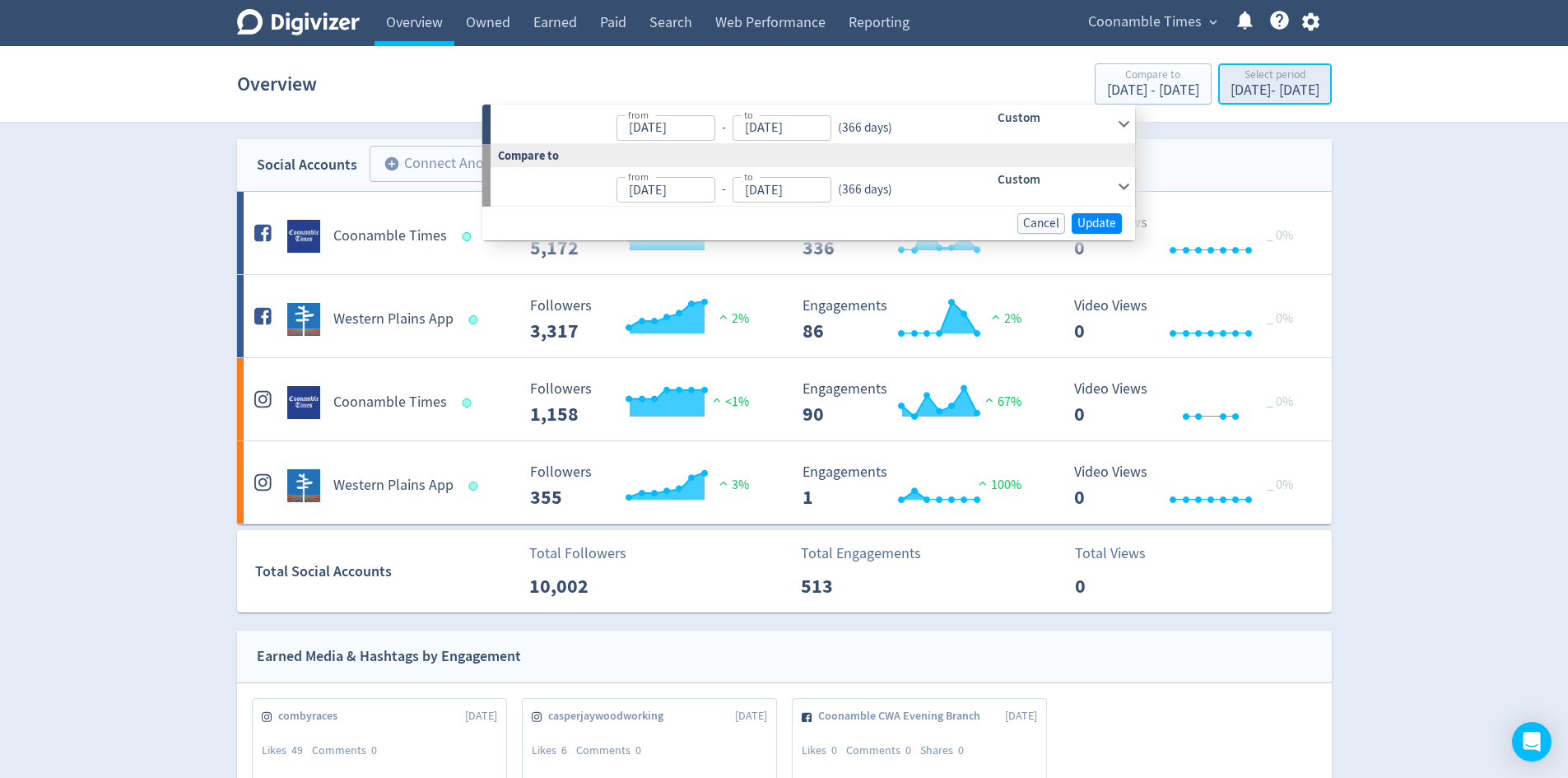
click at [1260, 90] on div "Sep 29, 2024 - Sep 29, 2025" at bounding box center [1275, 90] width 89 height 15
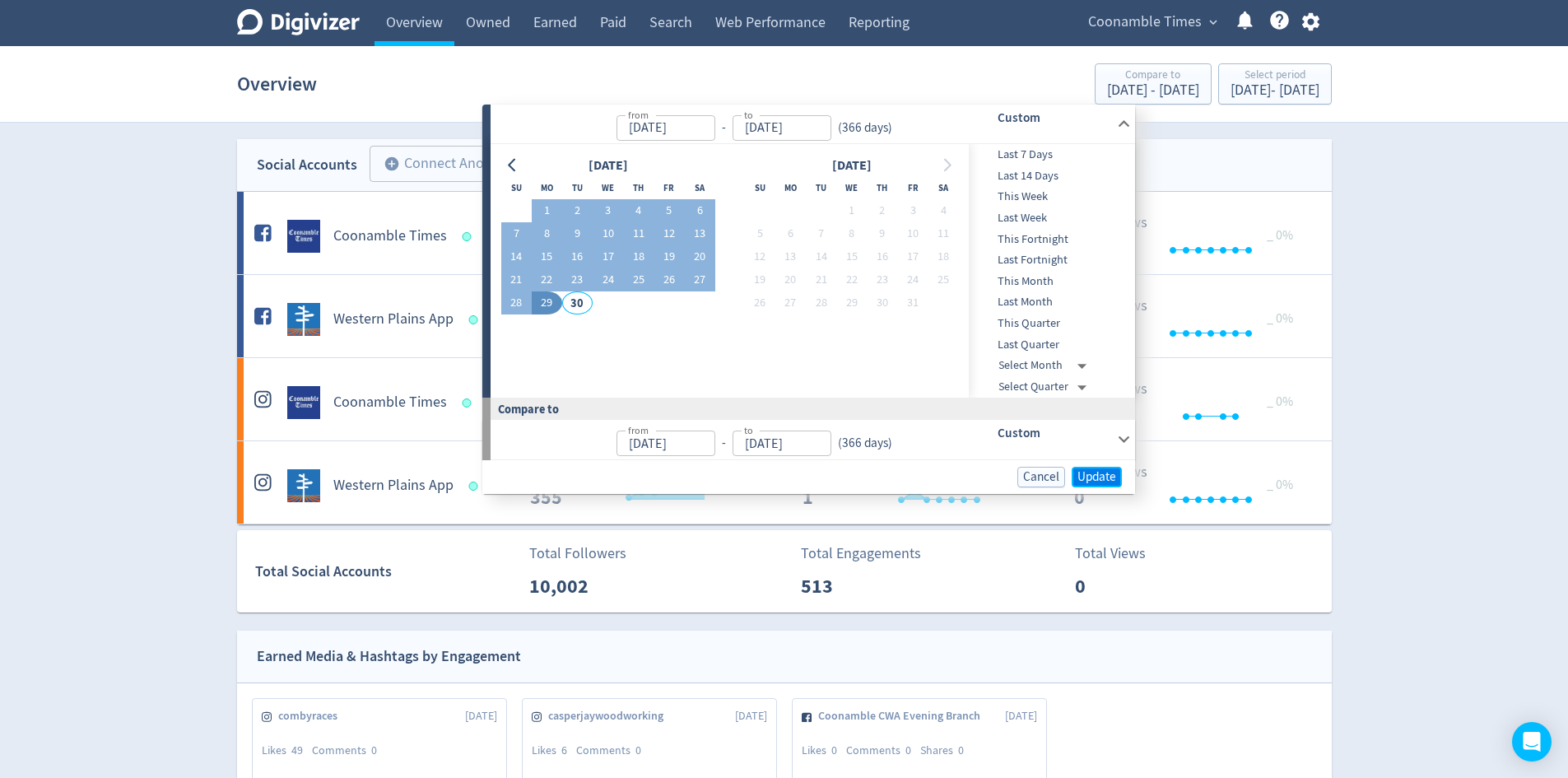
click at [1102, 471] on span "Update" at bounding box center [1096, 476] width 39 height 12
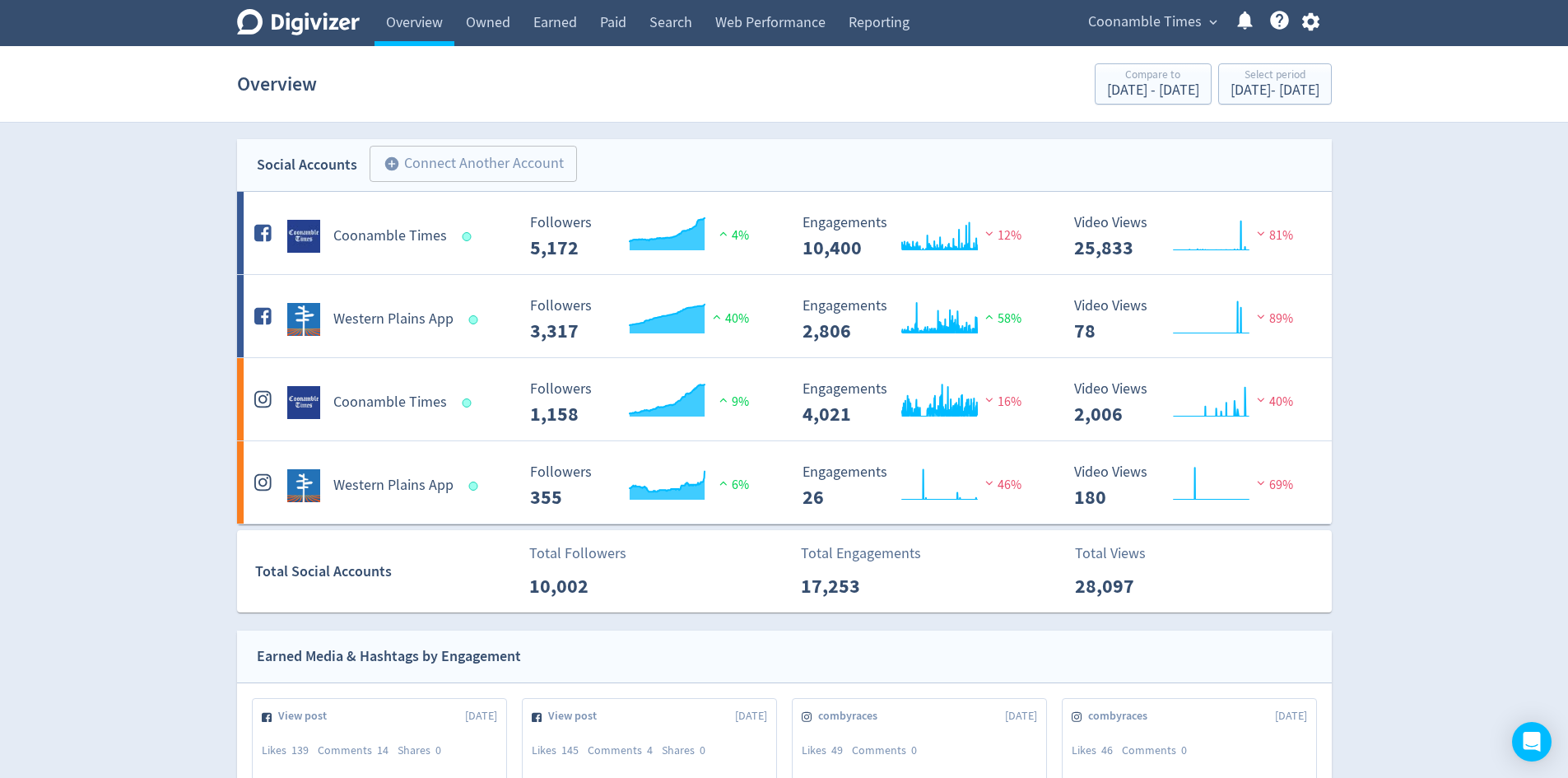
click at [1074, 18] on div "Coonamble Times expand_more Help Center - Searchable support on using Digivizer" at bounding box center [1201, 23] width 262 height 46
click at [1168, 19] on span "Coonamble Times" at bounding box center [1144, 22] width 114 height 27
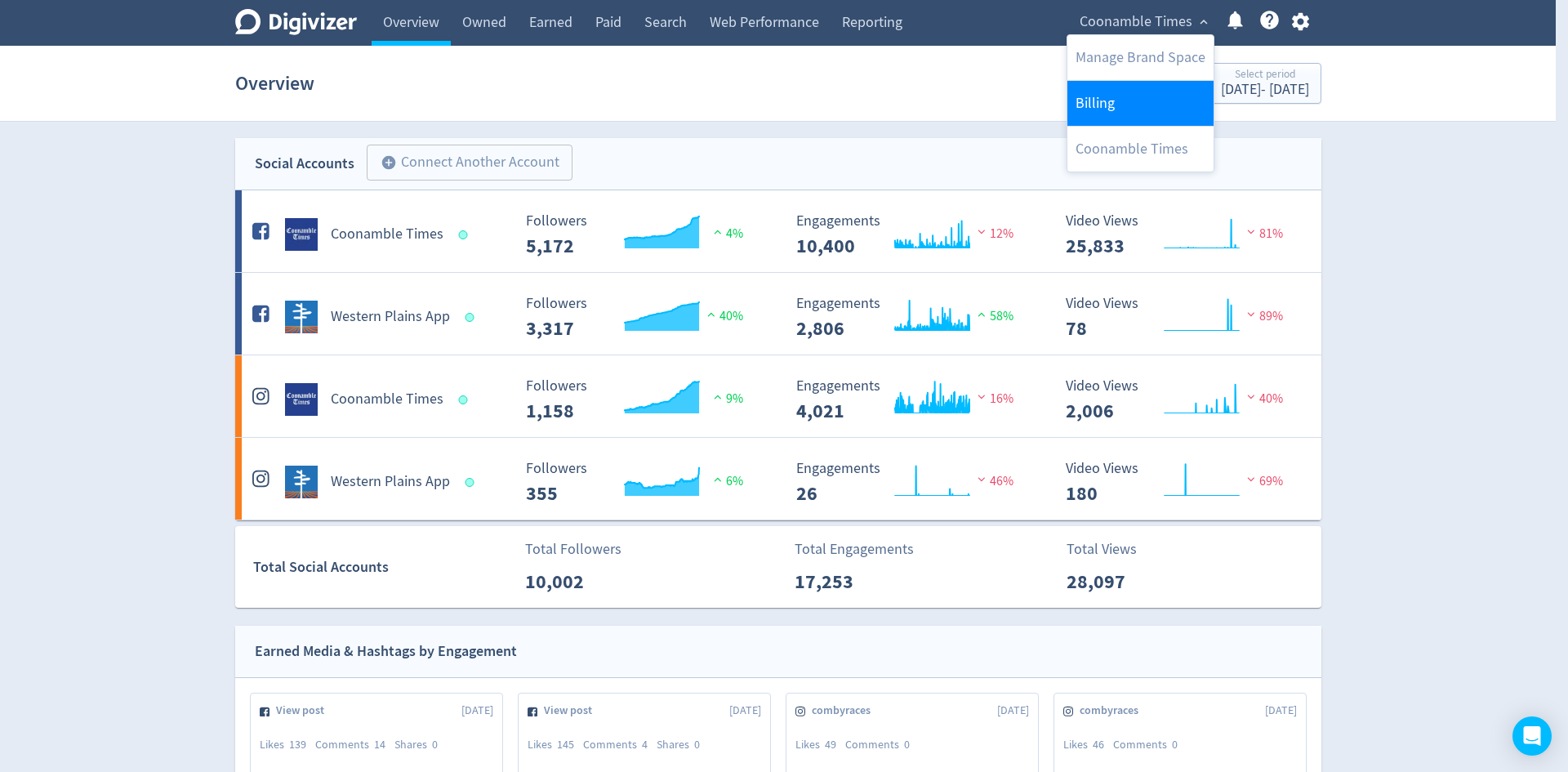
click at [1120, 100] on link "Billing" at bounding box center [1140, 103] width 147 height 45
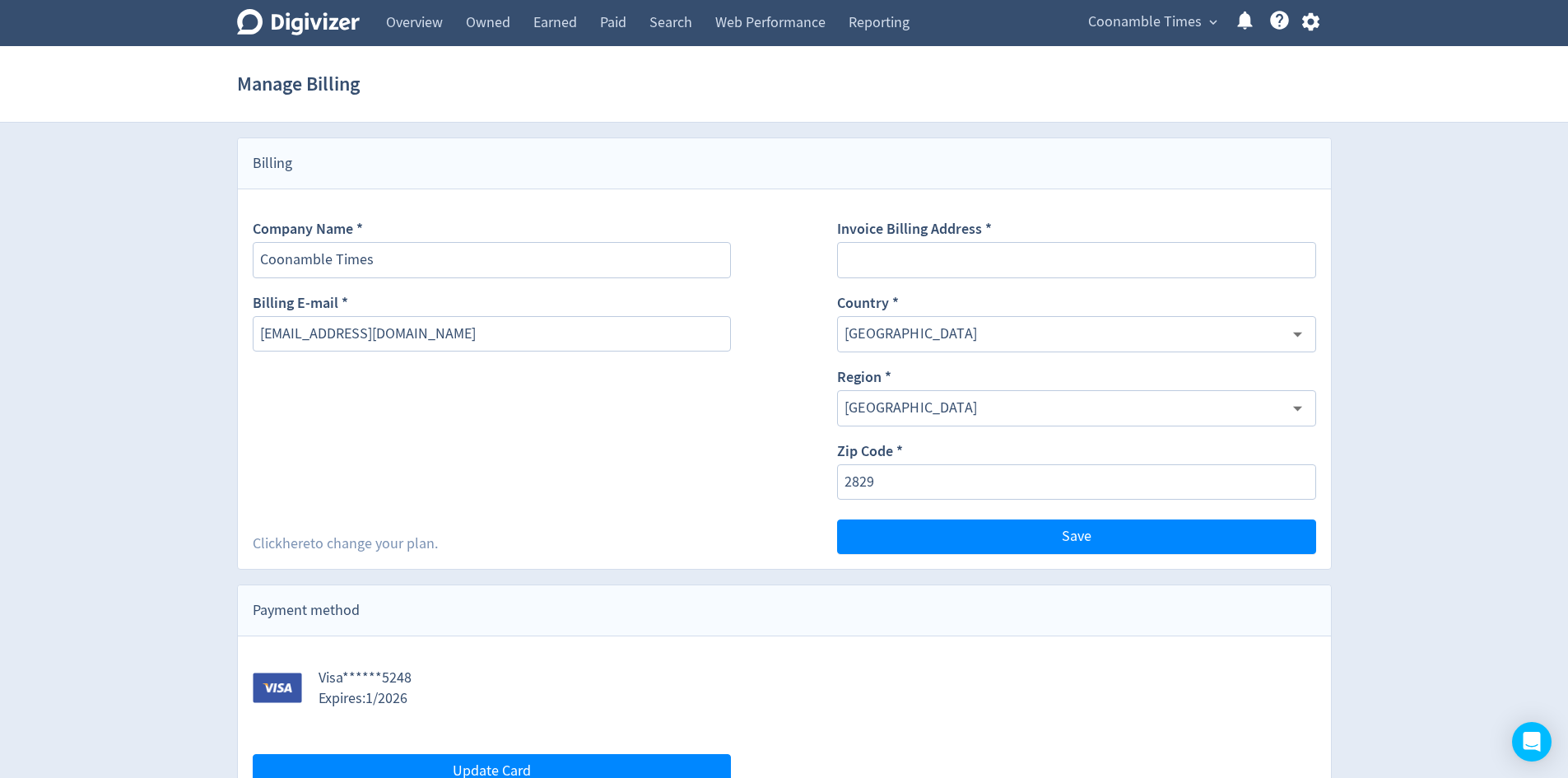
click at [399, 545] on div "Click here to change your plan." at bounding box center [345, 544] width 186 height 20
click at [329, 544] on div "Click here to change your plan." at bounding box center [345, 544] width 186 height 20
click at [471, 491] on div "Company Name * Coonamble Times Billing E-mail * editor@coonambletimes.com.au Cl…" at bounding box center [492, 378] width 478 height 350
click at [393, 556] on div "Company Name * Coonamble Times Billing E-mail * editor@coonambletimes.com.au Cl…" at bounding box center [784, 378] width 1093 height 379
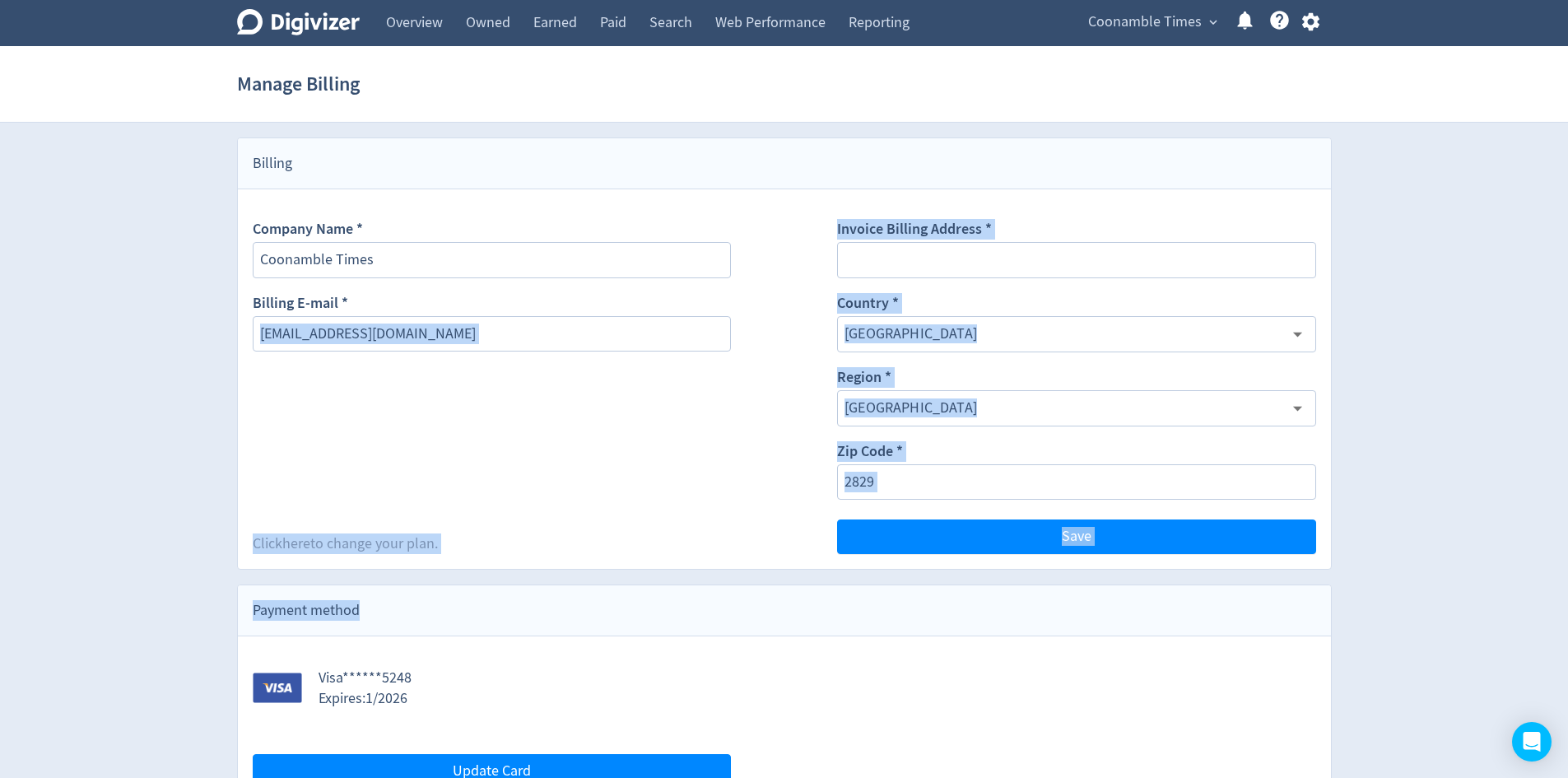
drag, startPoint x: 566, startPoint y: 573, endPoint x: 578, endPoint y: 551, distance: 25.1
click at [716, 372] on div "Company Name * Coonamble Times Billing E-mail * editor@coonambletimes.com.au Cl…" at bounding box center [492, 378] width 478 height 350
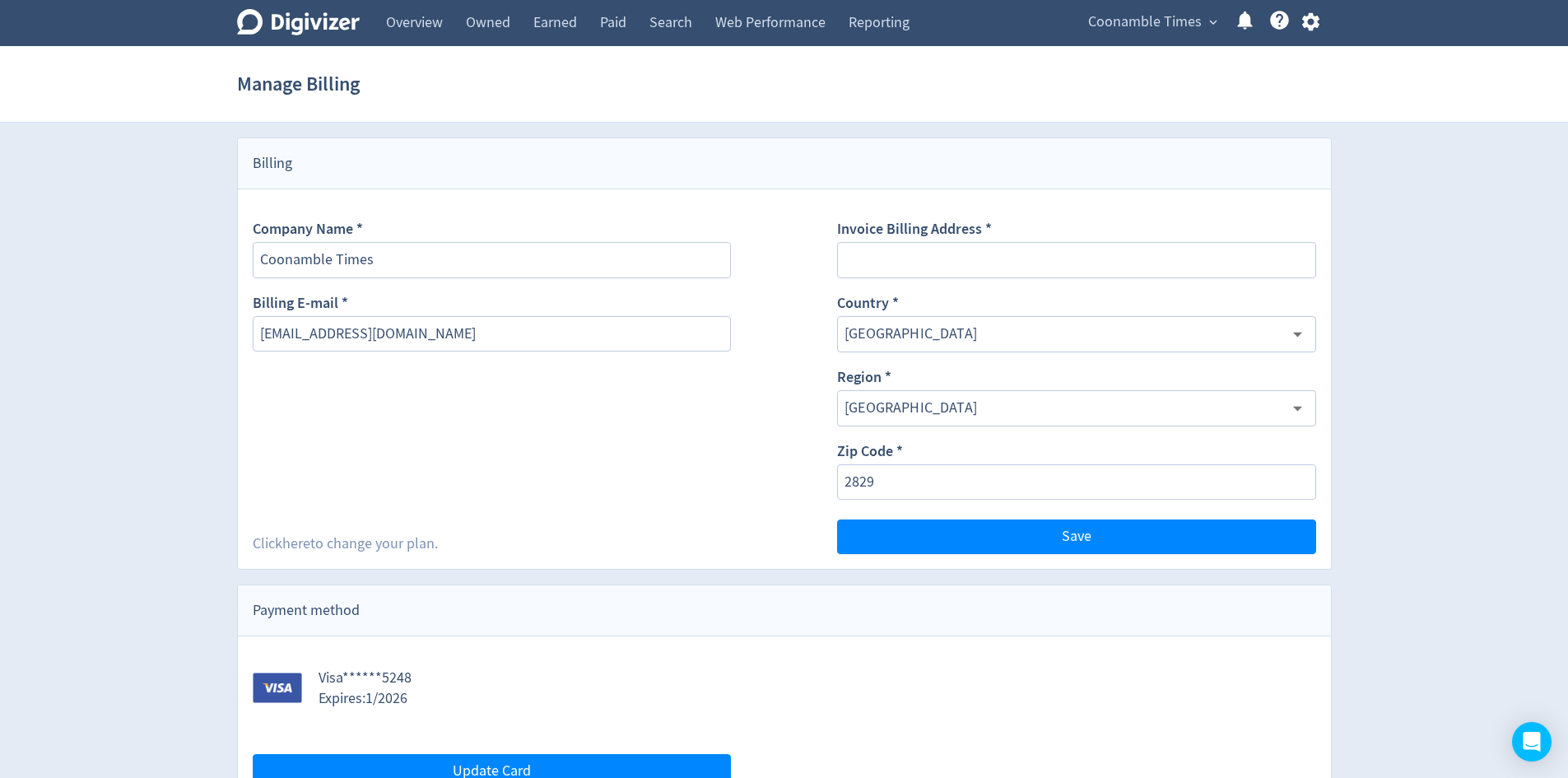
click at [1312, 19] on icon "button" at bounding box center [1311, 22] width 22 height 22
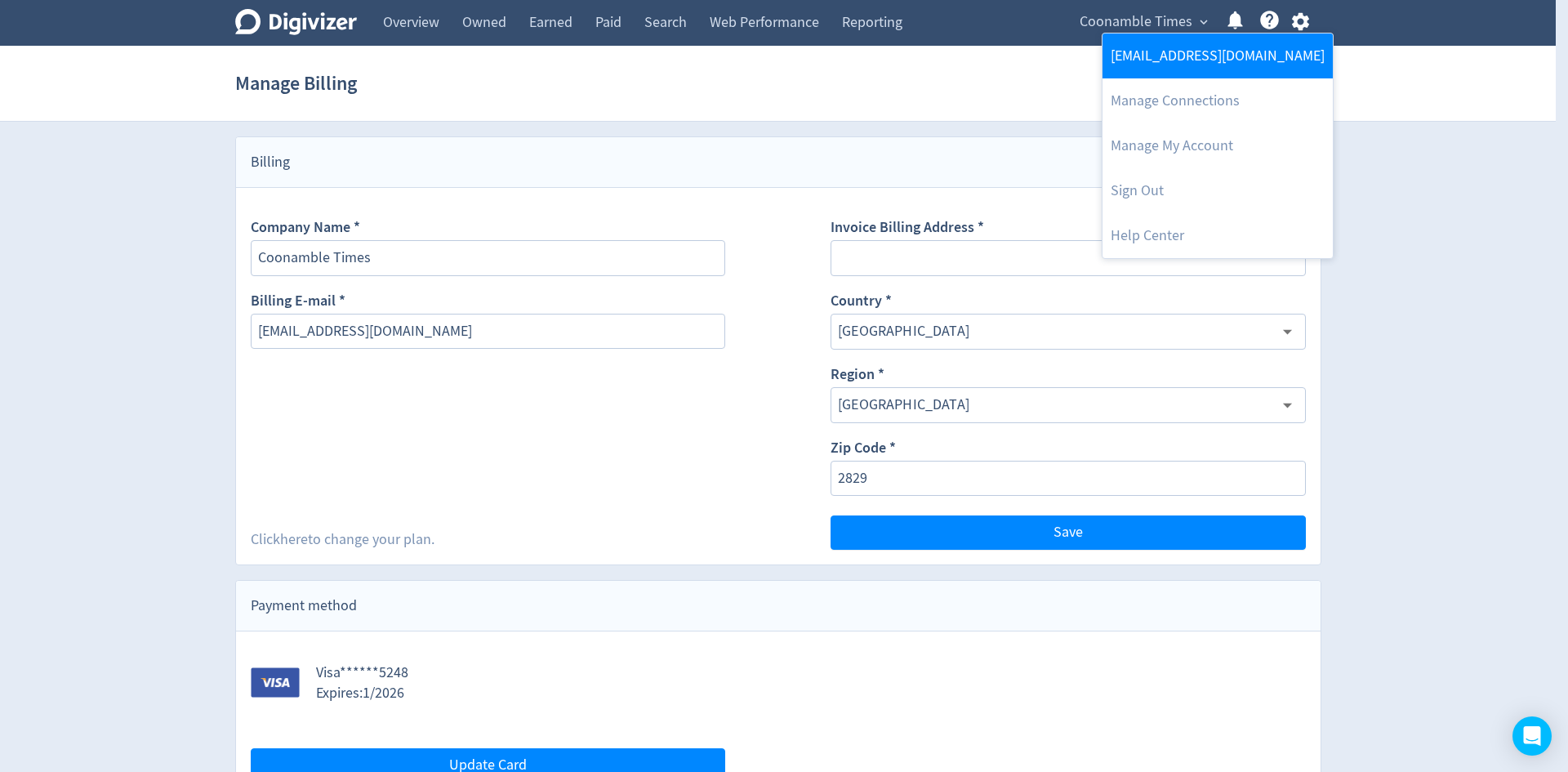
click at [1157, 41] on link "[EMAIL_ADDRESS][DOMAIN_NAME]" at bounding box center [1217, 56] width 230 height 45
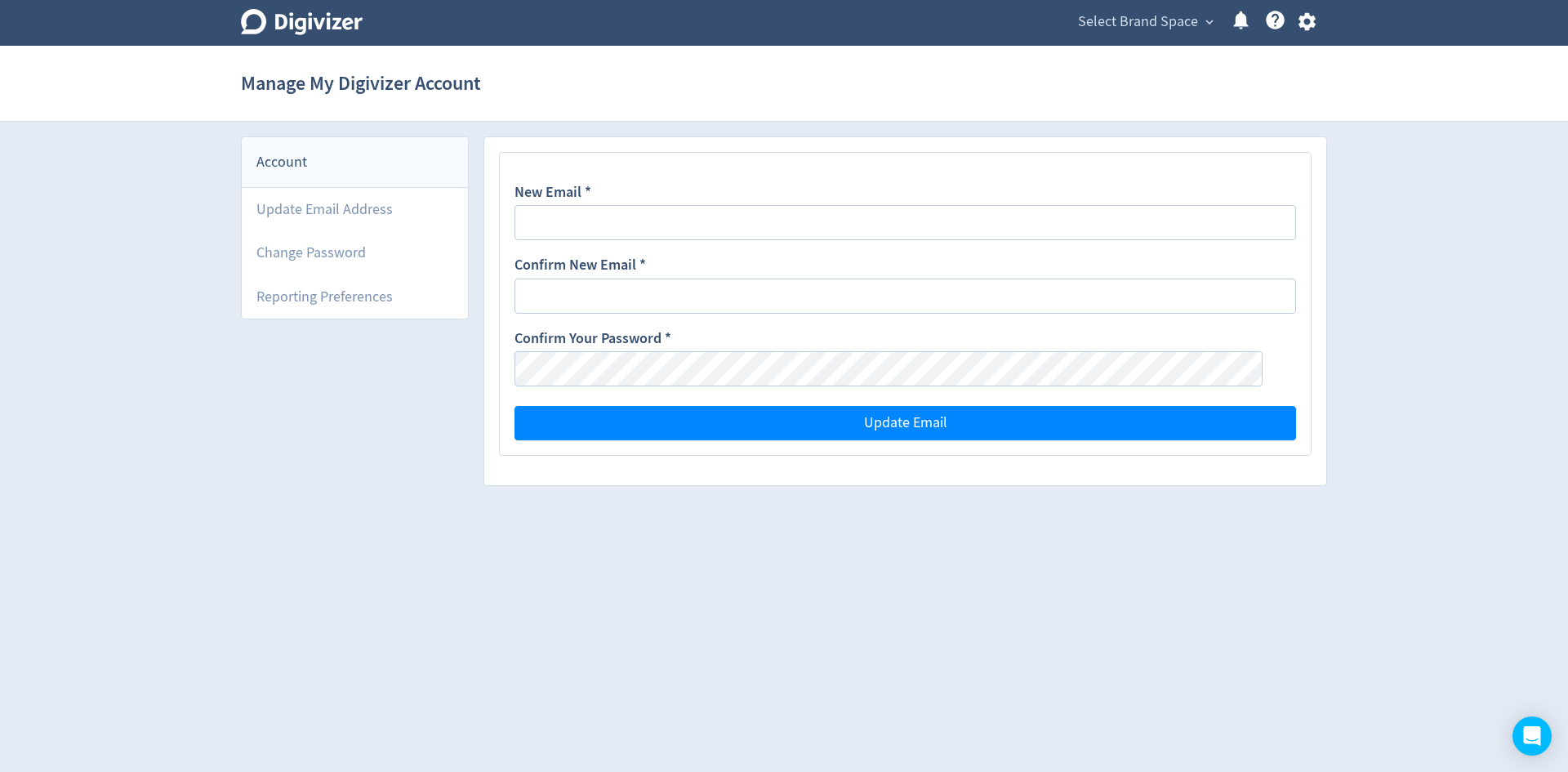
click at [1314, 29] on icon "button" at bounding box center [1307, 22] width 22 height 22
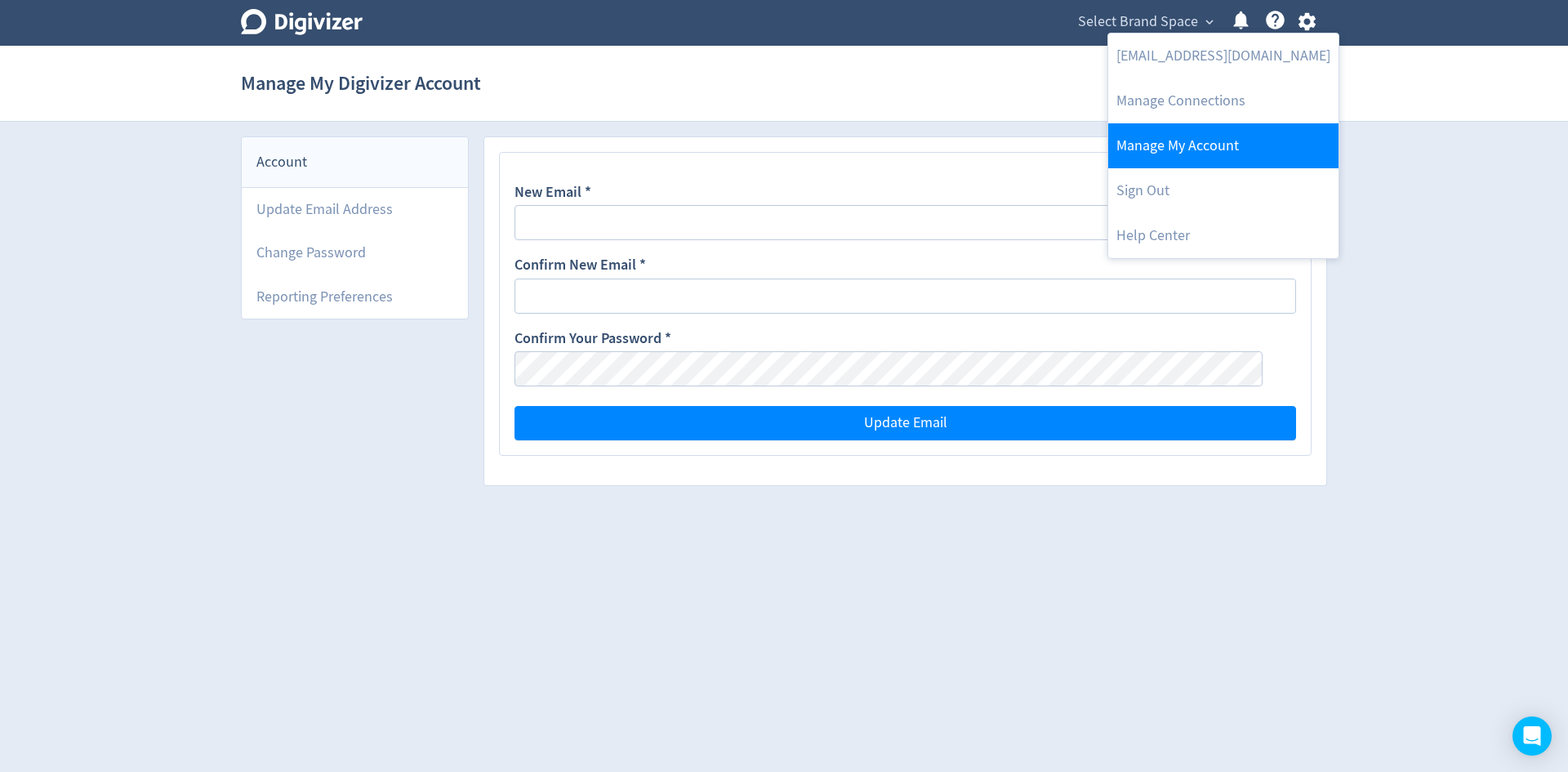
click at [1182, 154] on link "Manage My Account" at bounding box center [1223, 146] width 230 height 45
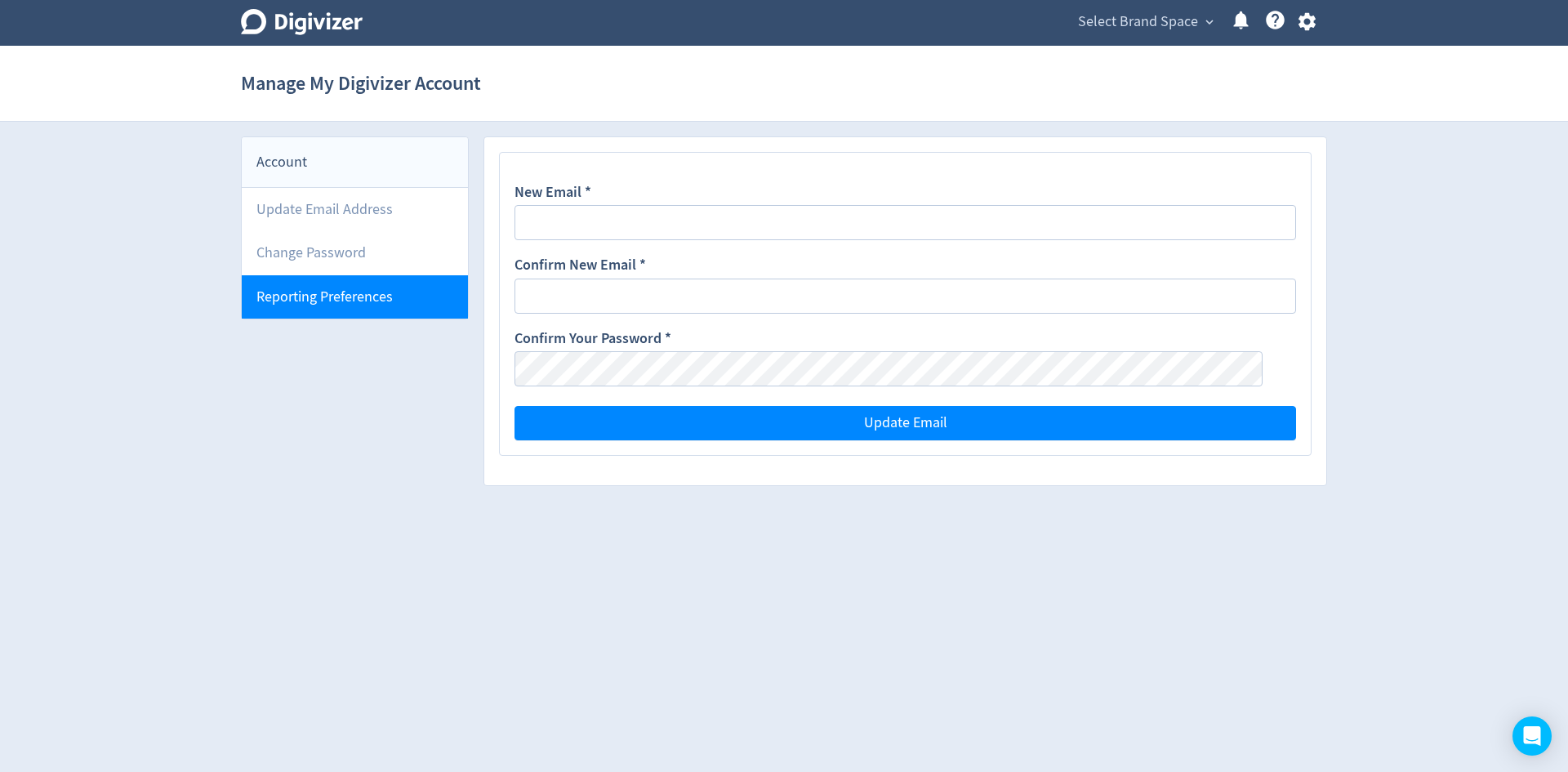
click at [339, 305] on li "Reporting Preferences" at bounding box center [354, 296] width 226 height 43
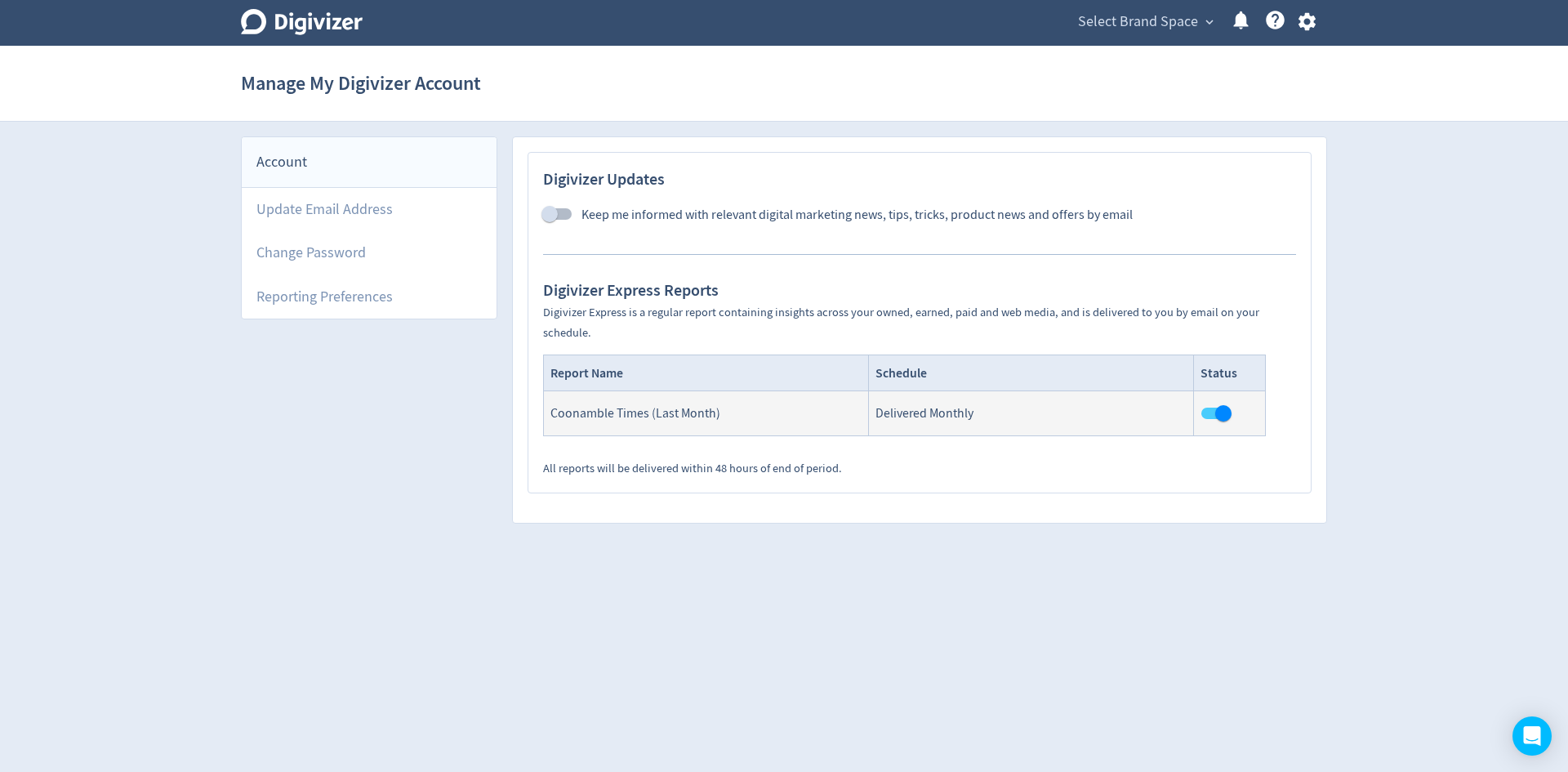
click at [1301, 18] on icon "button" at bounding box center [1306, 22] width 17 height 18
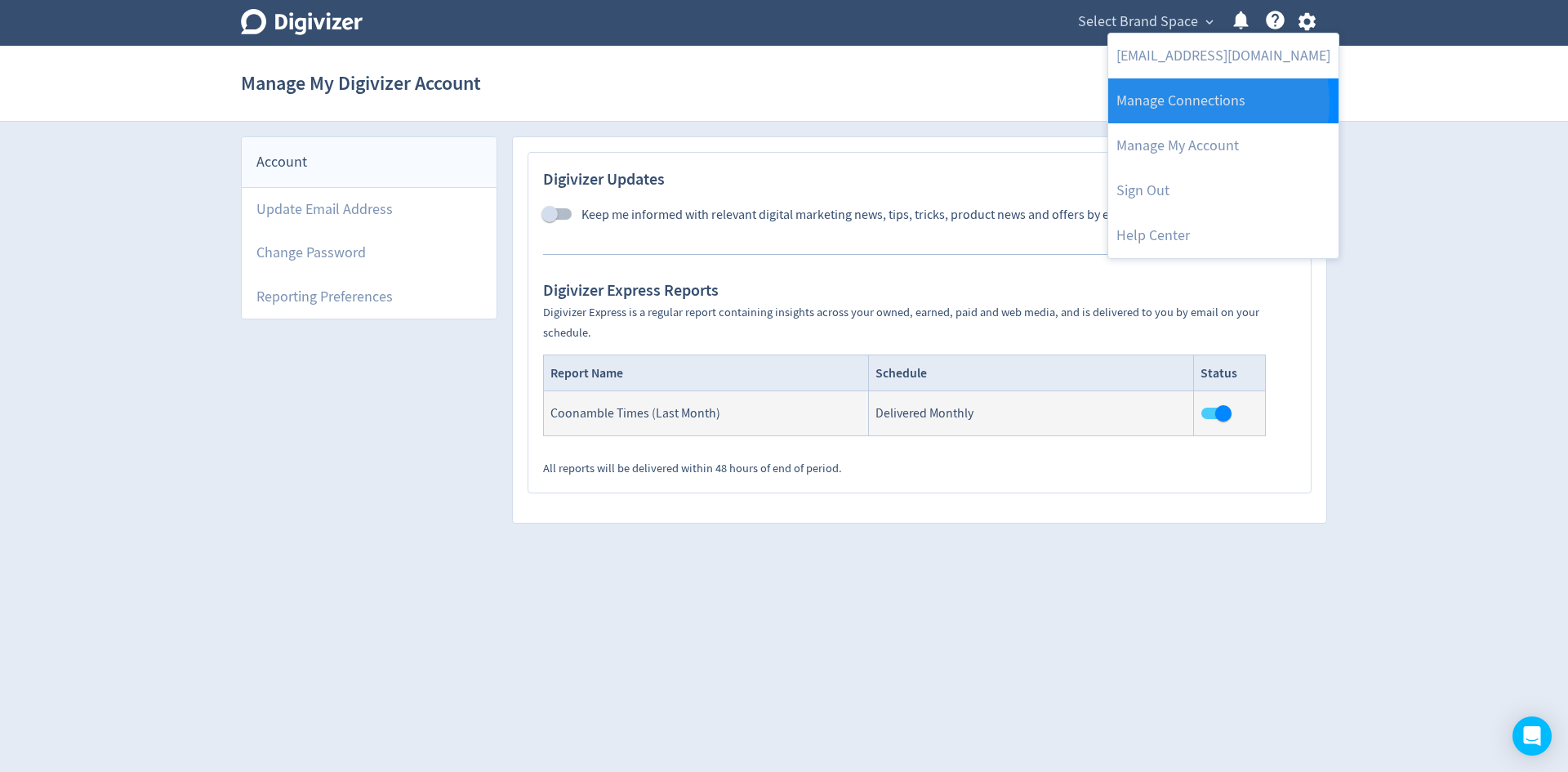
click at [1201, 102] on link "Manage Connections" at bounding box center [1223, 101] width 230 height 45
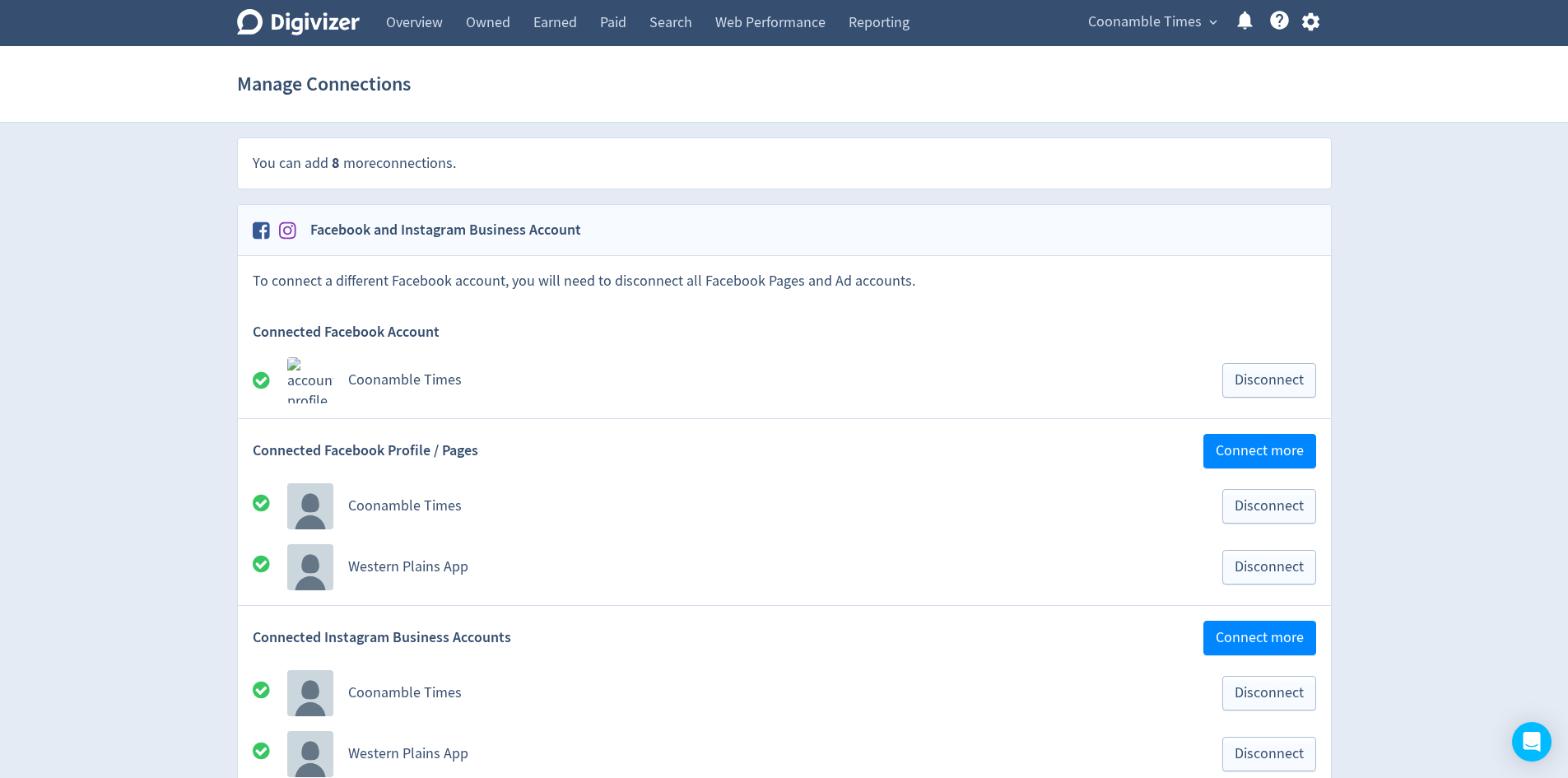
click at [1128, 19] on span "Coonamble Times" at bounding box center [1144, 22] width 114 height 27
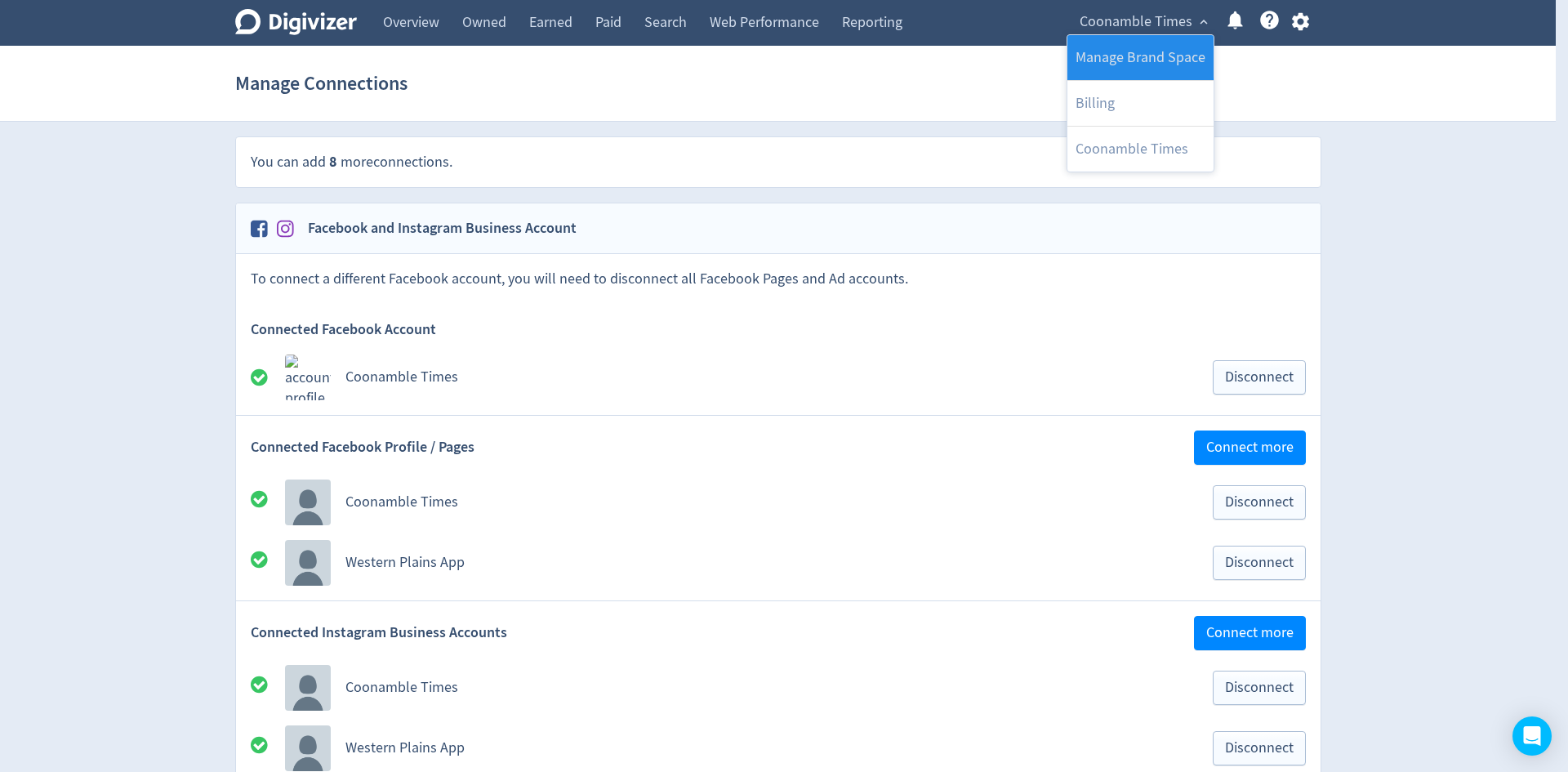
click at [1113, 48] on link "Manage Brand Space" at bounding box center [1140, 57] width 147 height 45
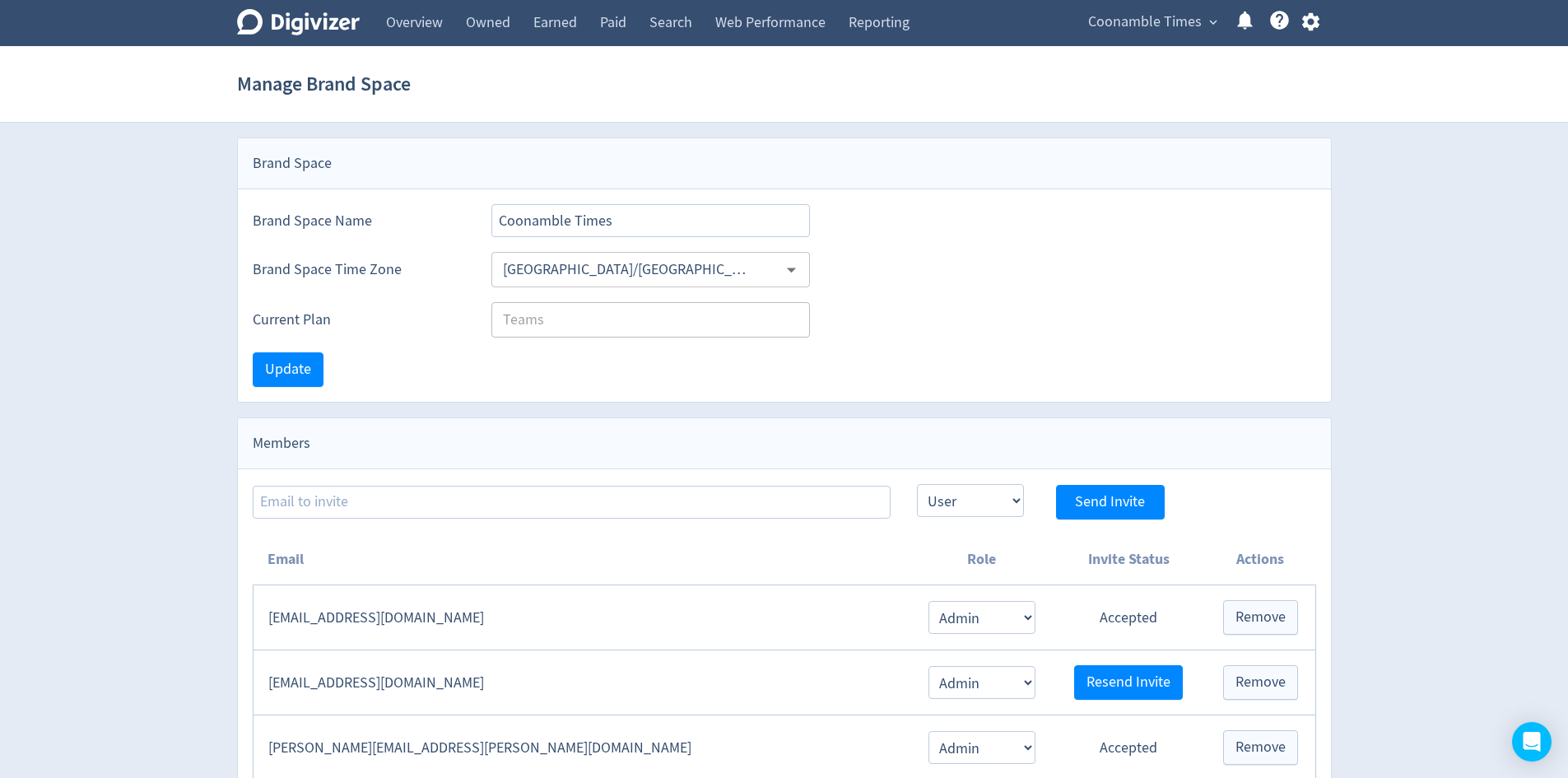
click at [1125, 34] on span "Coonamble Times" at bounding box center [1144, 22] width 114 height 27
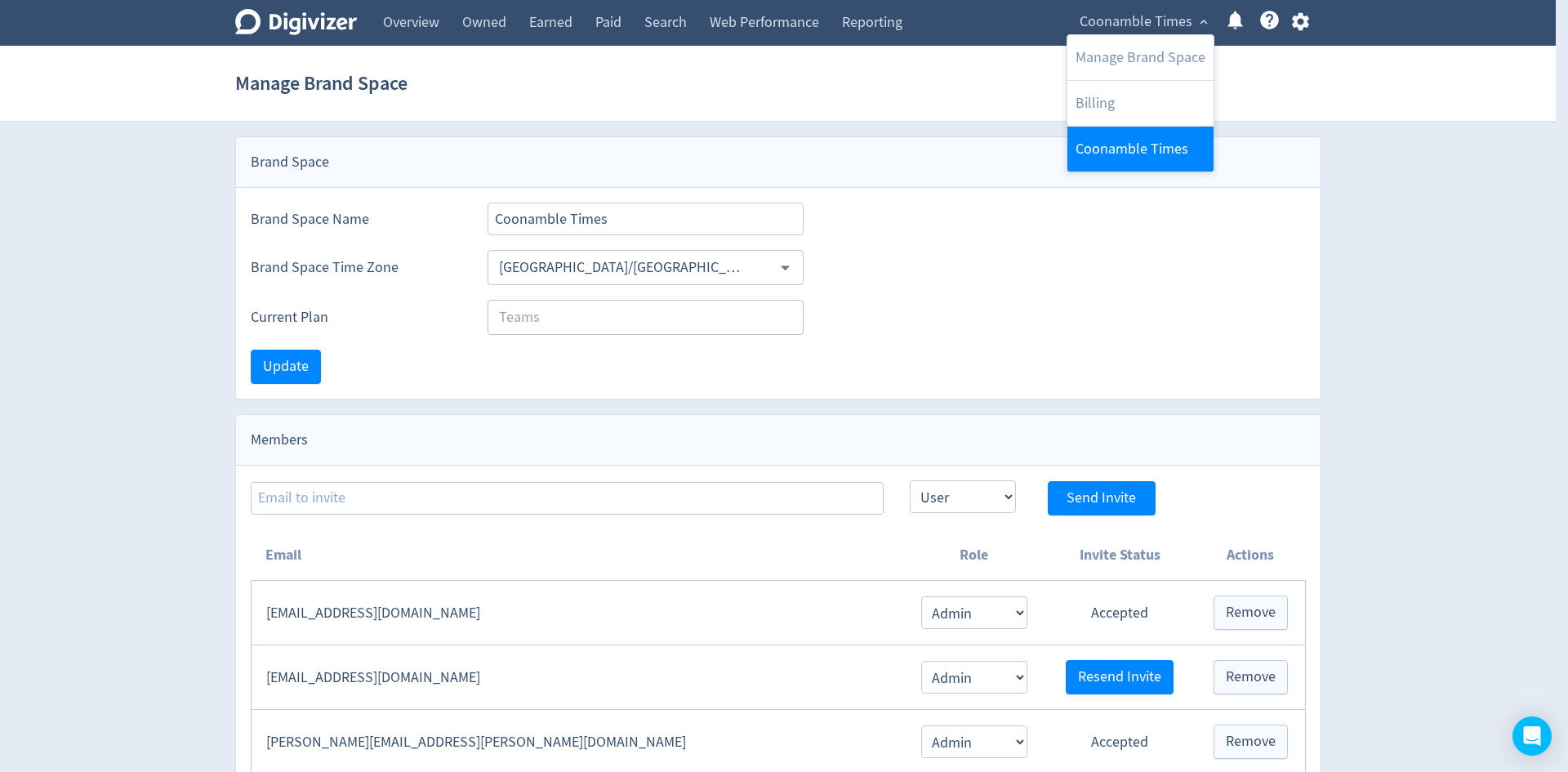
click at [1117, 150] on link "Coonamble Times" at bounding box center [1140, 148] width 147 height 45
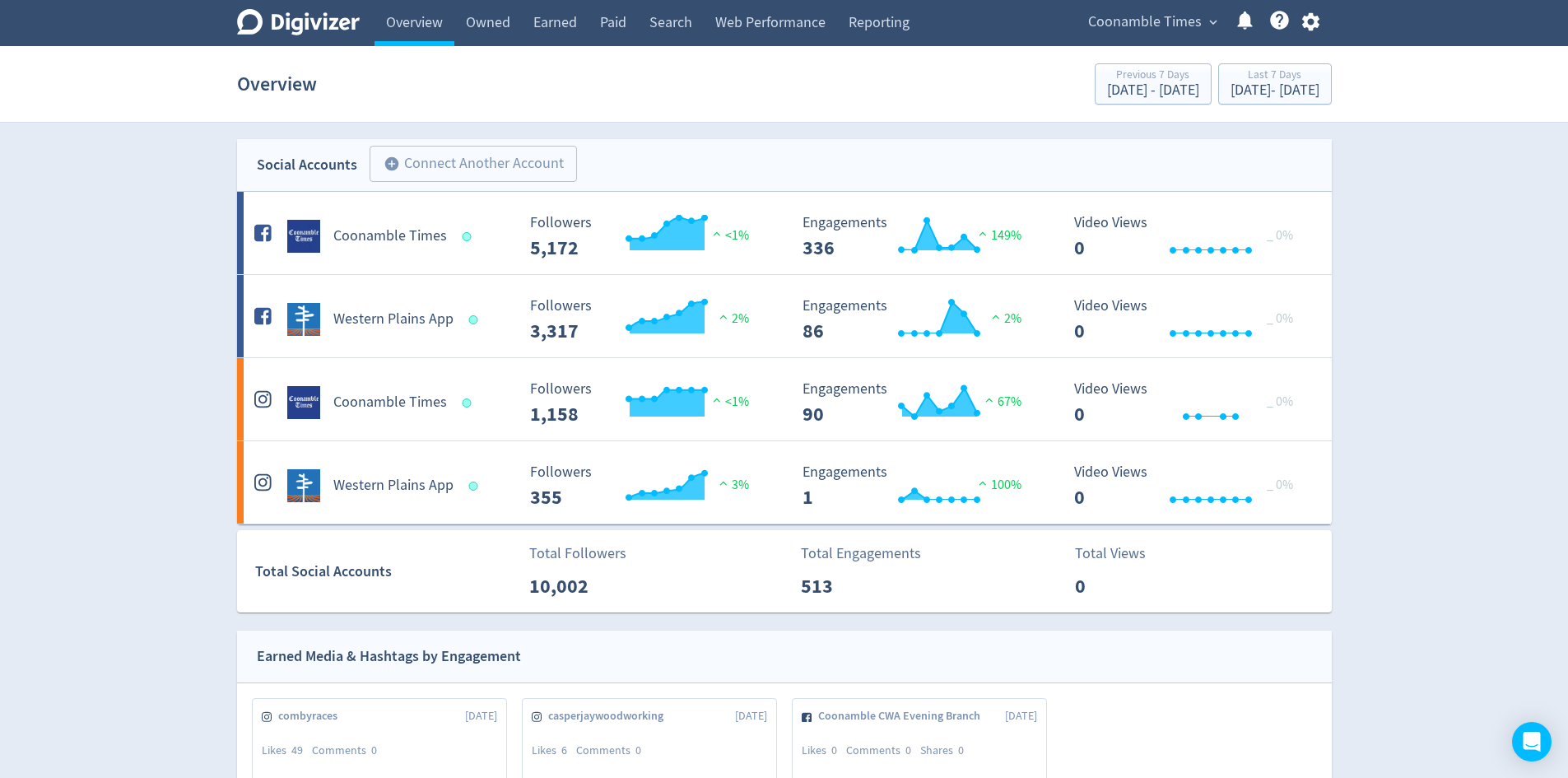
click at [430, 238] on h5 "Coonamble Times" at bounding box center [389, 235] width 114 height 19
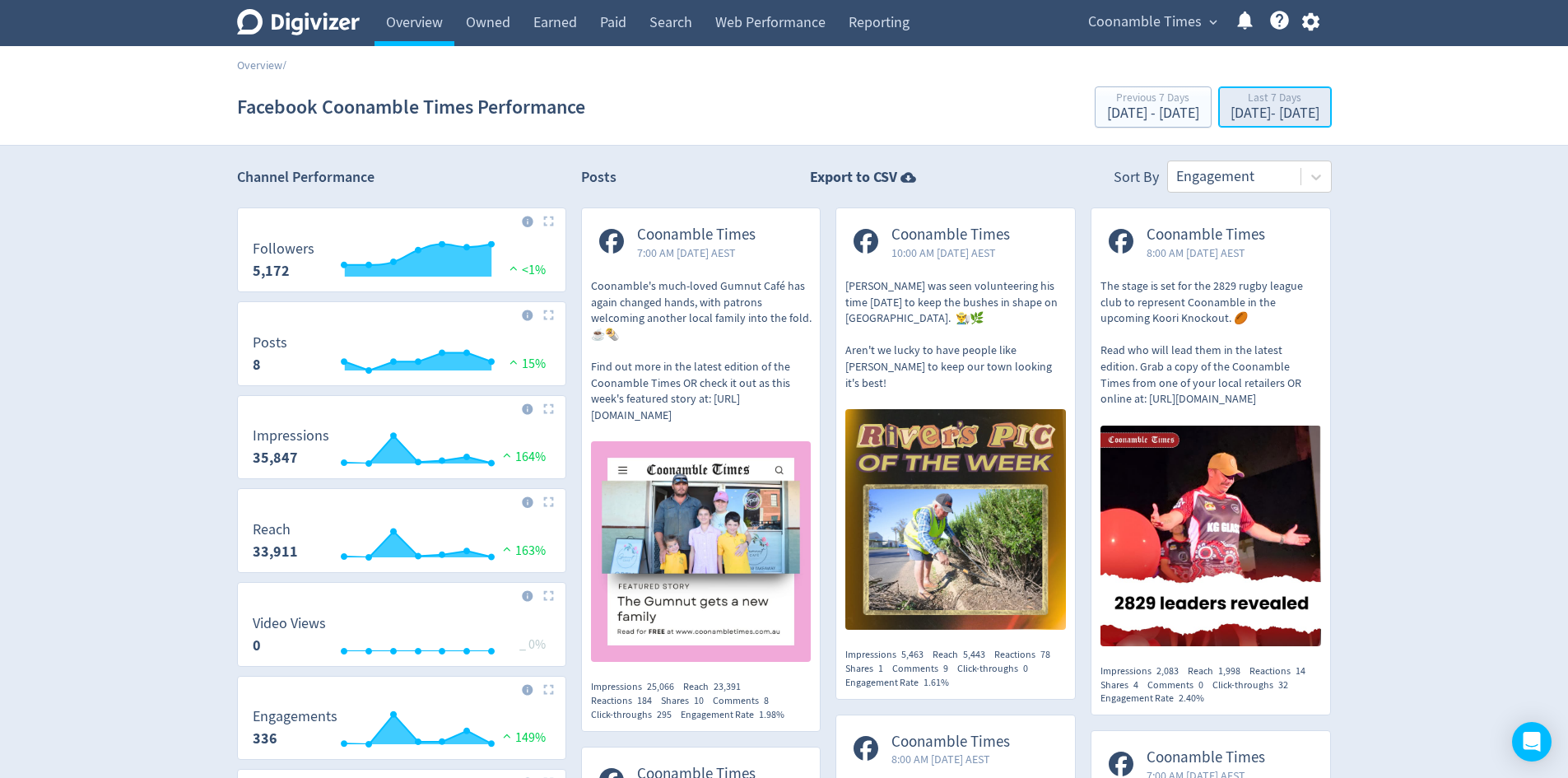
click at [1280, 99] on div "Last 7 Days" at bounding box center [1275, 99] width 89 height 14
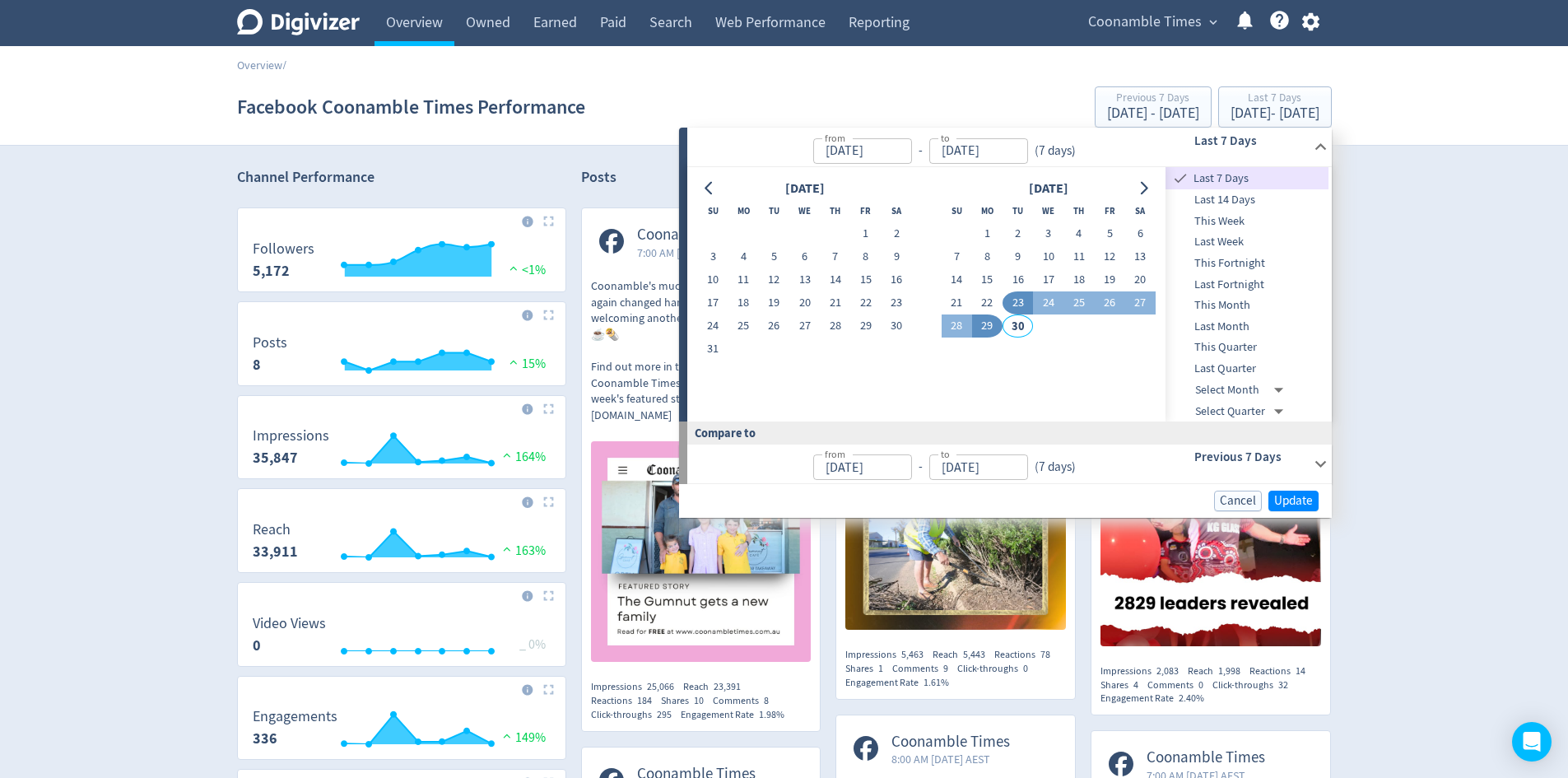
click at [893, 156] on input "23/09/2025" at bounding box center [862, 151] width 99 height 26
click at [836, 150] on input "23/09/2025" at bounding box center [862, 151] width 99 height 26
click at [895, 148] on input "29/09/2025" at bounding box center [862, 151] width 99 height 26
type input "[DATE]"
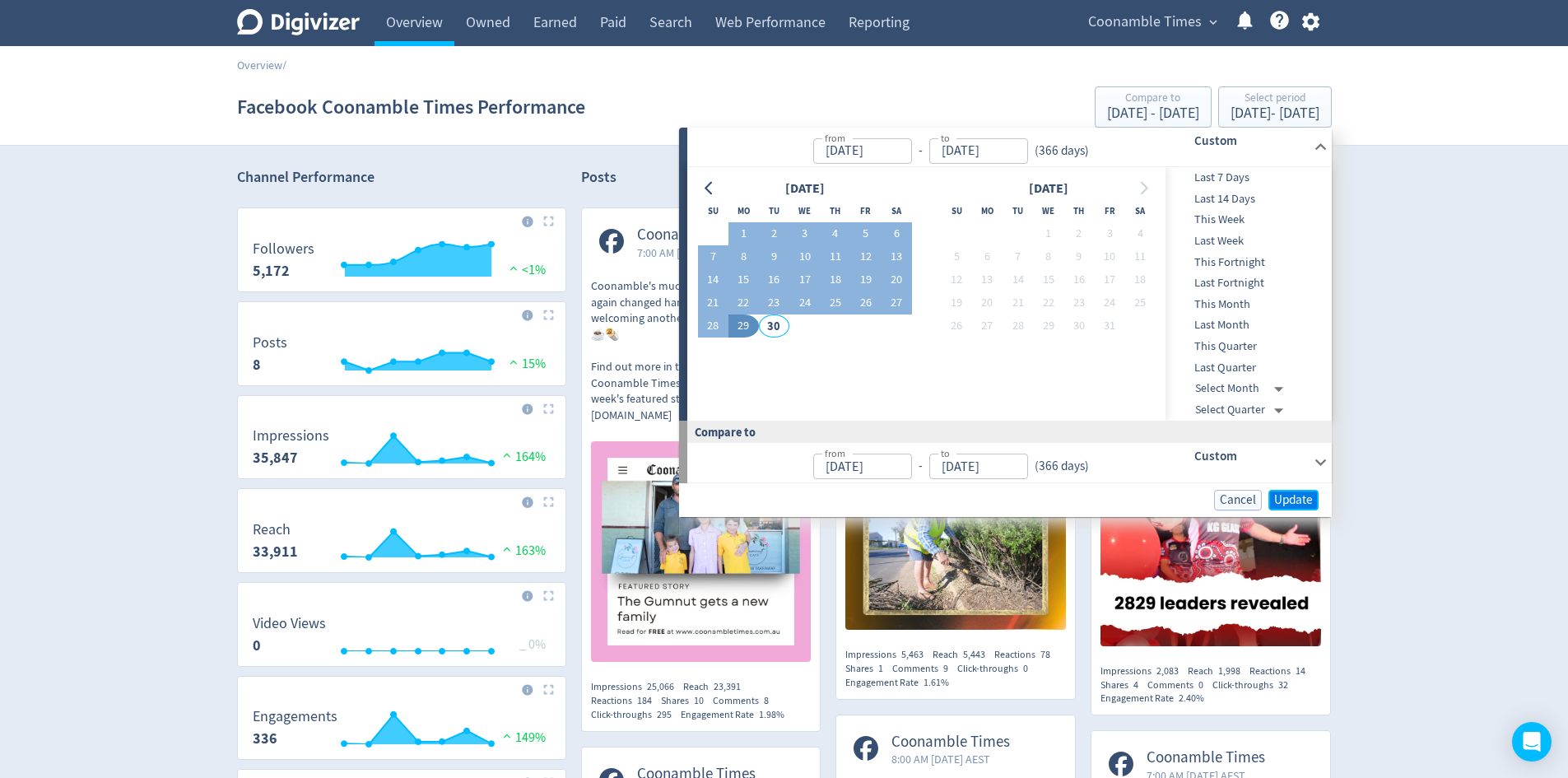
type input "[DATE]"
click at [1282, 502] on span "Update" at bounding box center [1293, 499] width 39 height 12
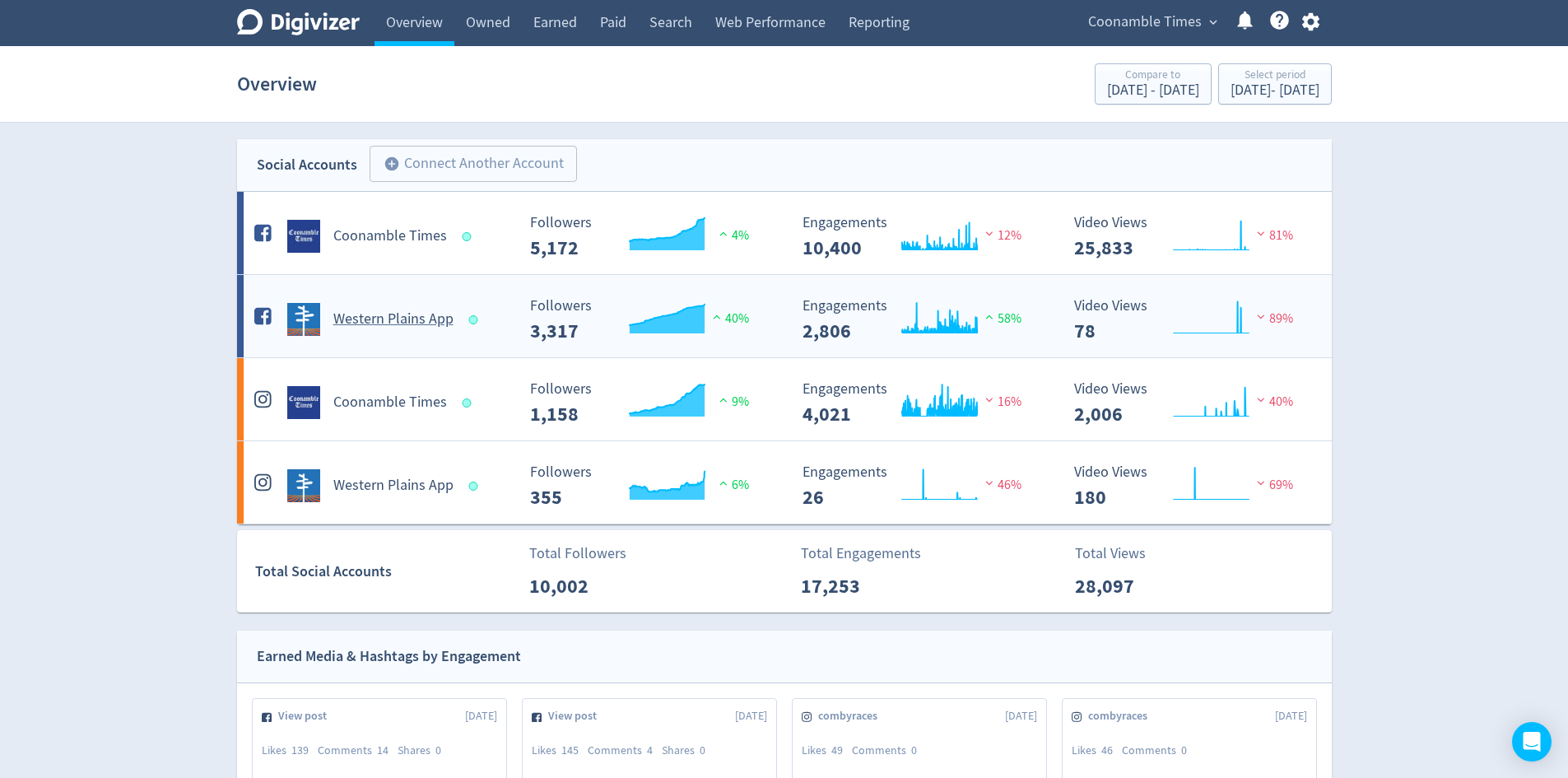
click at [369, 326] on h5 "Western Plains App" at bounding box center [393, 318] width 120 height 19
click at [386, 317] on h5 "Western Plains App" at bounding box center [393, 318] width 120 height 19
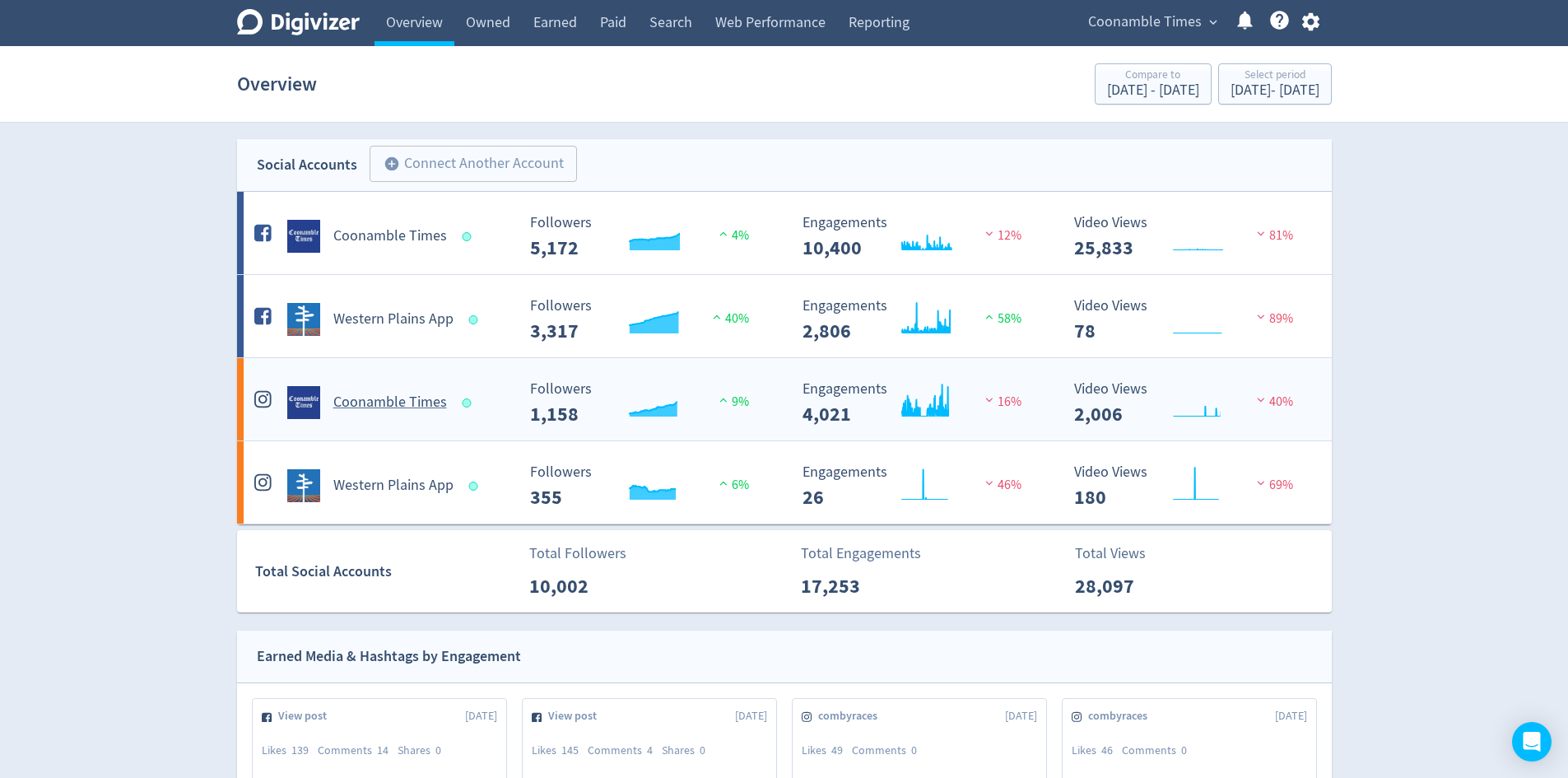
click at [375, 393] on h5 "Coonamble Times" at bounding box center [389, 401] width 114 height 19
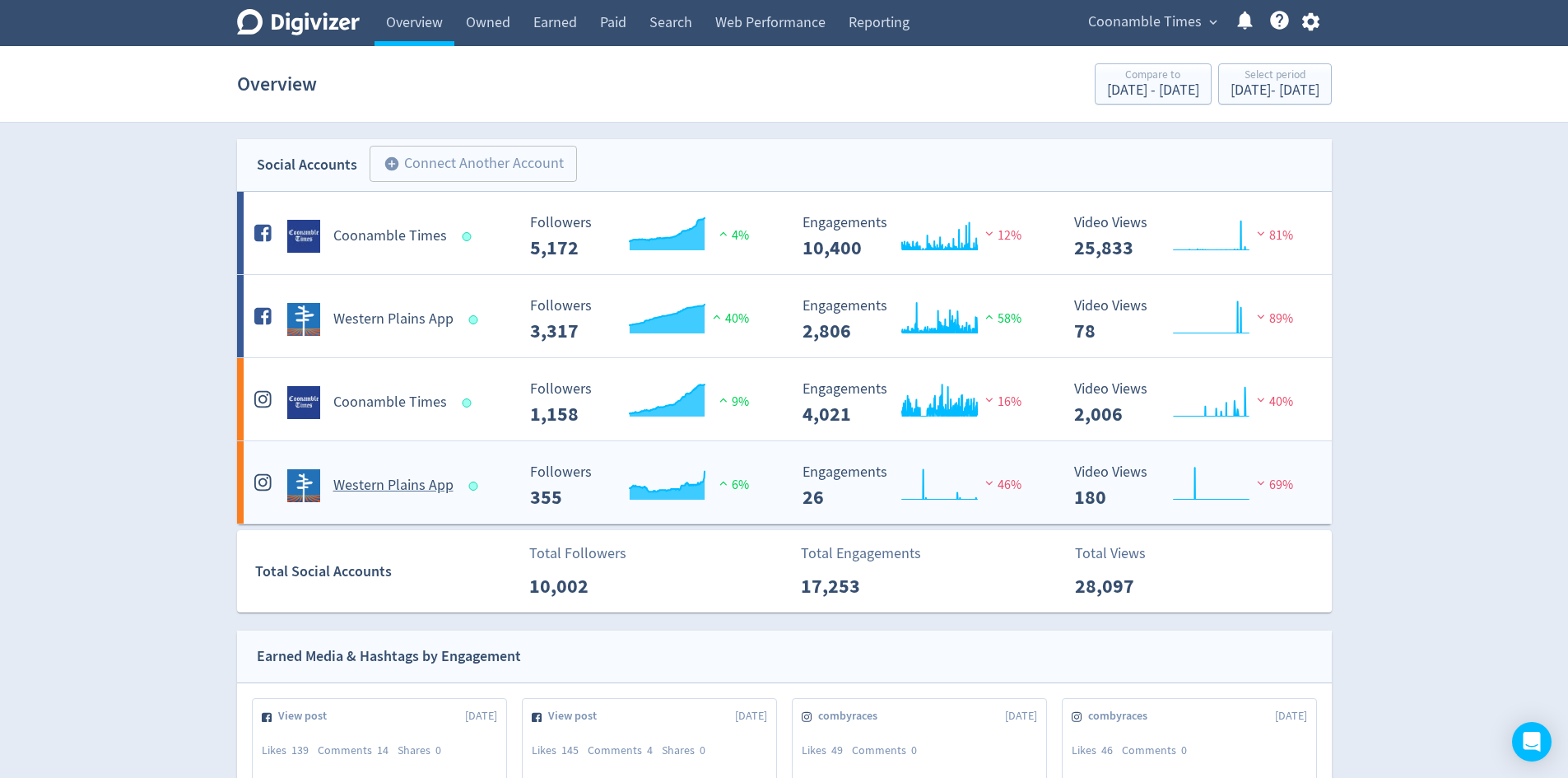
click at [401, 480] on h5 "Western Plains App" at bounding box center [393, 485] width 120 height 19
click at [789, 20] on link "Web Performance" at bounding box center [770, 23] width 133 height 46
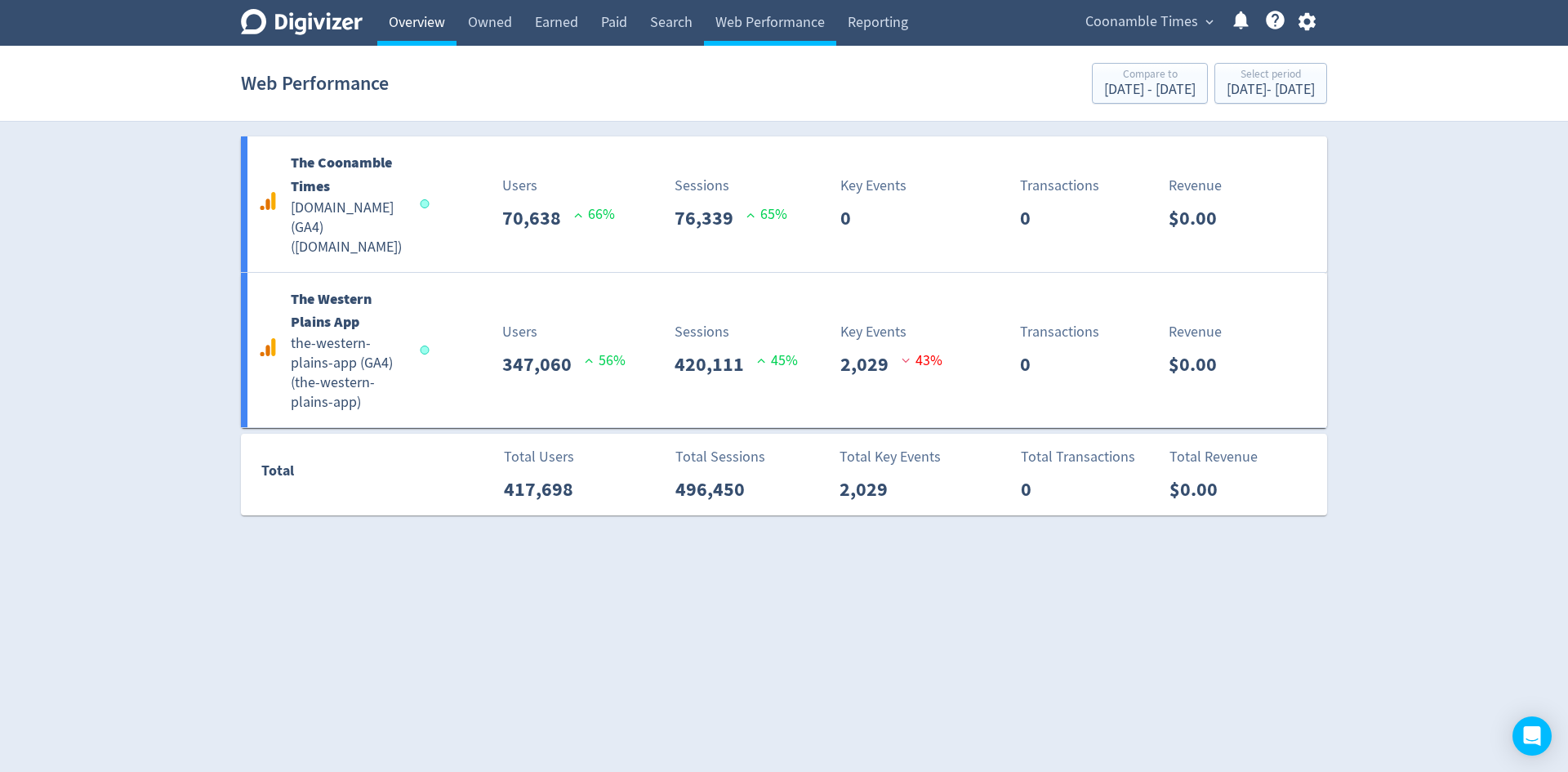
click at [432, 36] on link "Overview" at bounding box center [417, 23] width 79 height 46
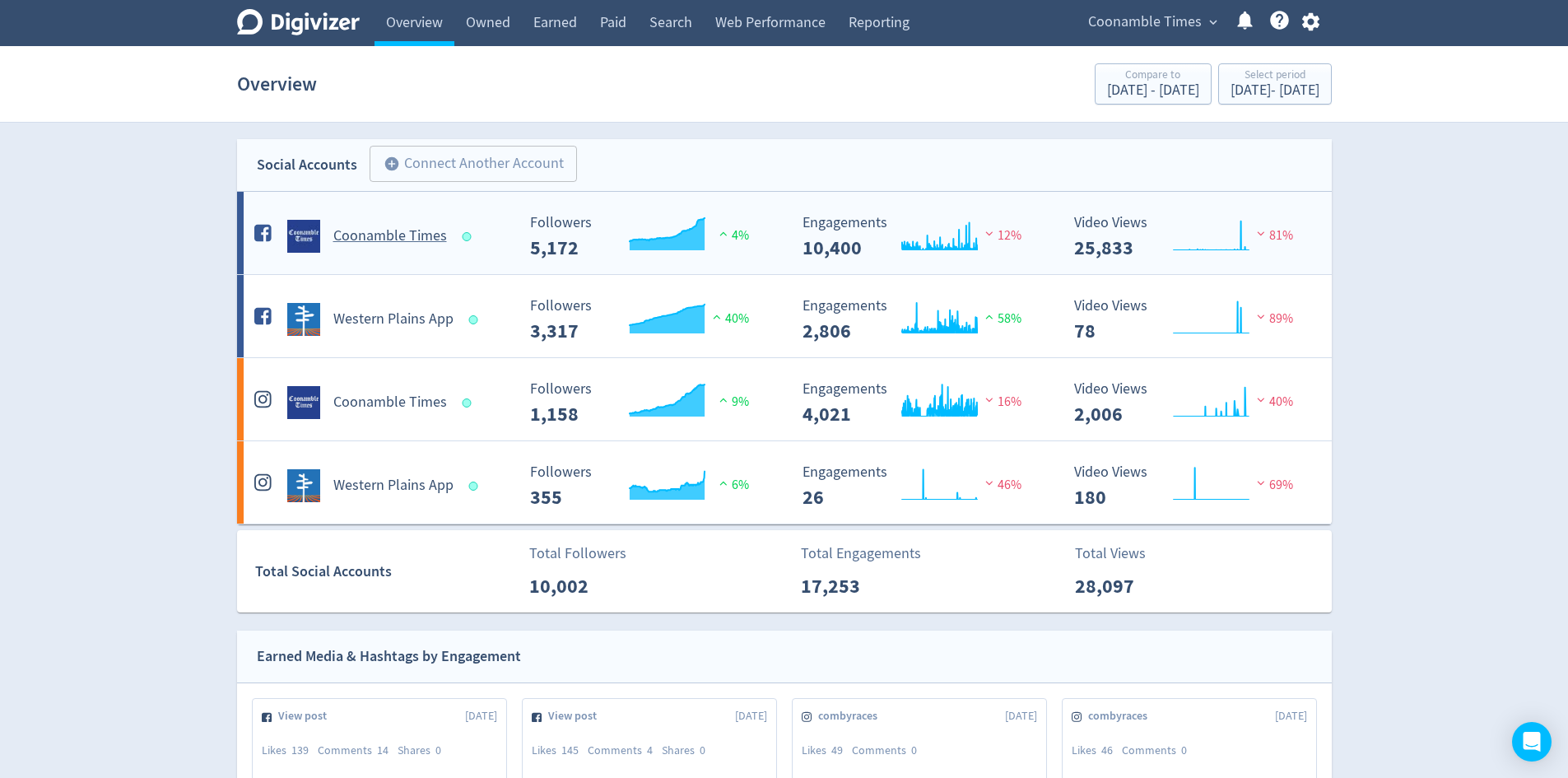
click at [384, 237] on h5 "Coonamble Times" at bounding box center [389, 235] width 114 height 19
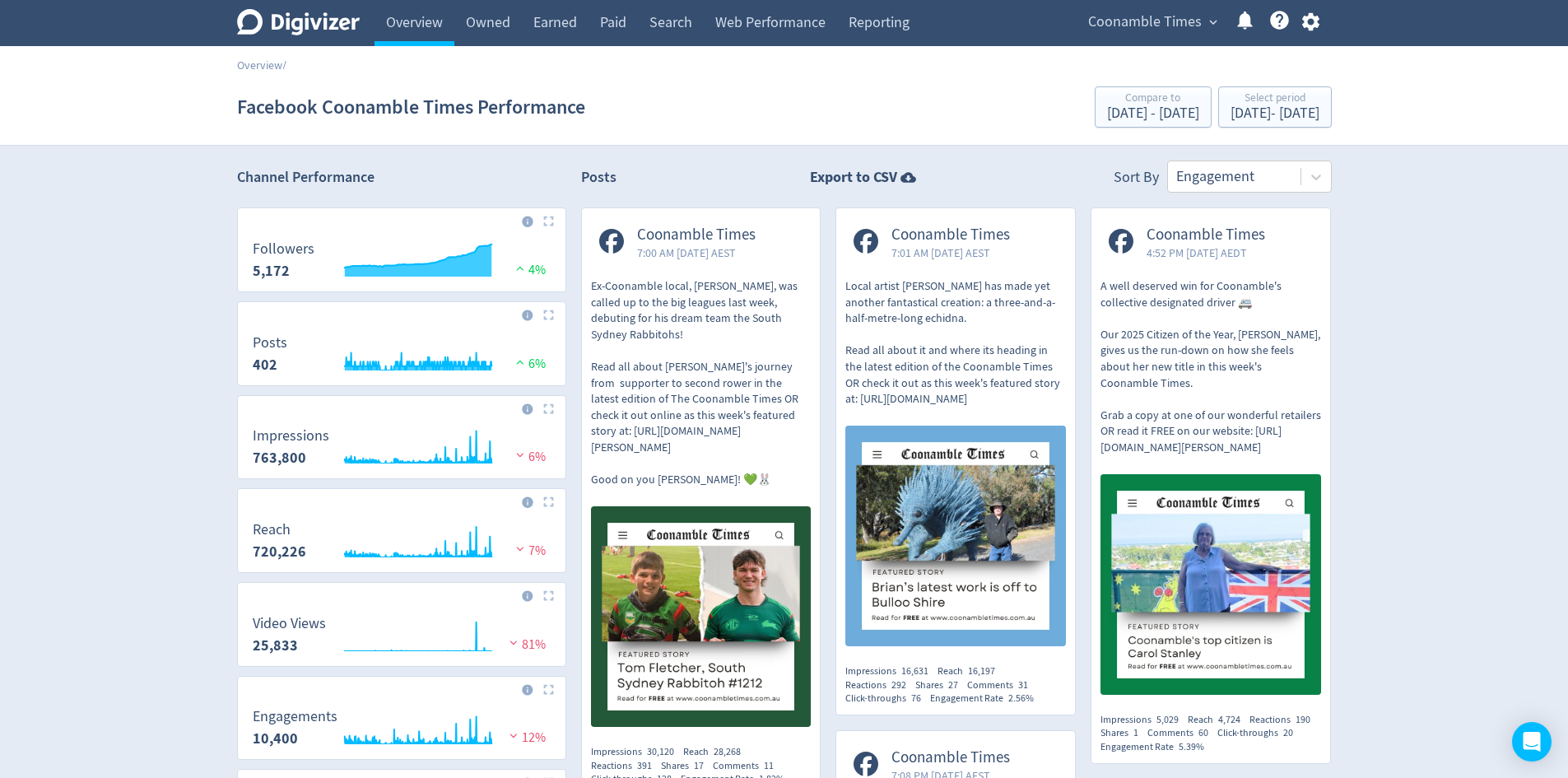
click at [589, 170] on h2 "Posts" at bounding box center [599, 180] width 35 height 26
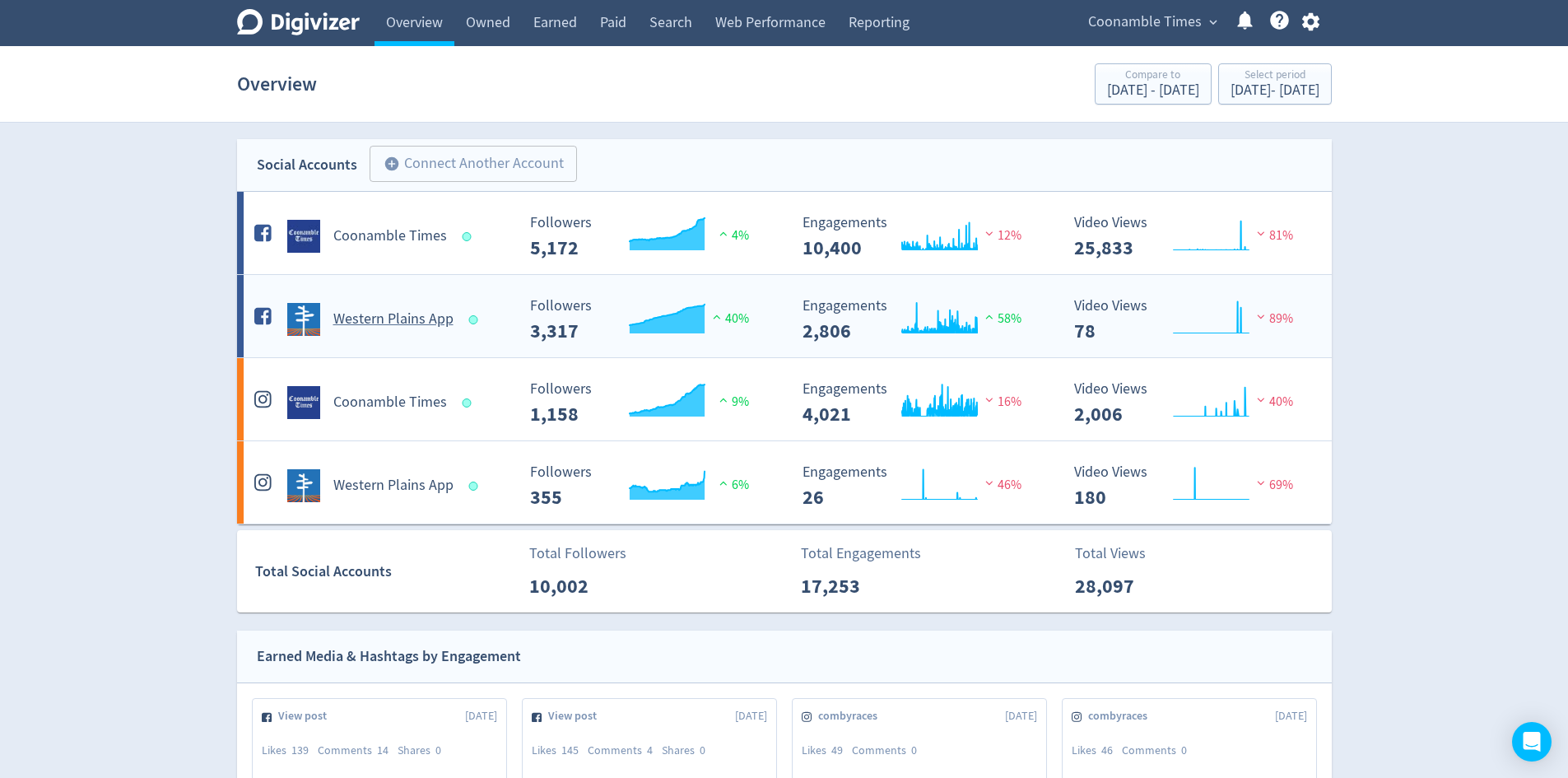
click at [401, 310] on h5 "Western Plains App" at bounding box center [393, 318] width 120 height 19
click at [392, 406] on h5 "Coonamble Times" at bounding box center [389, 401] width 114 height 19
click at [353, 486] on h5 "Western Plains App" at bounding box center [393, 485] width 120 height 19
